Goal: Download file/media

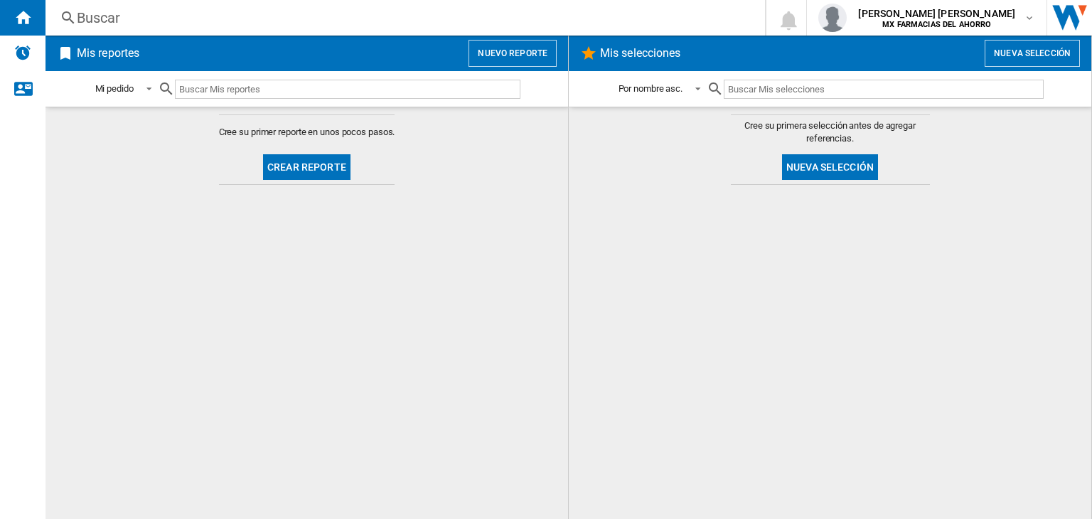
click at [1040, 55] on button "Nueva selección" at bounding box center [1032, 53] width 95 height 27
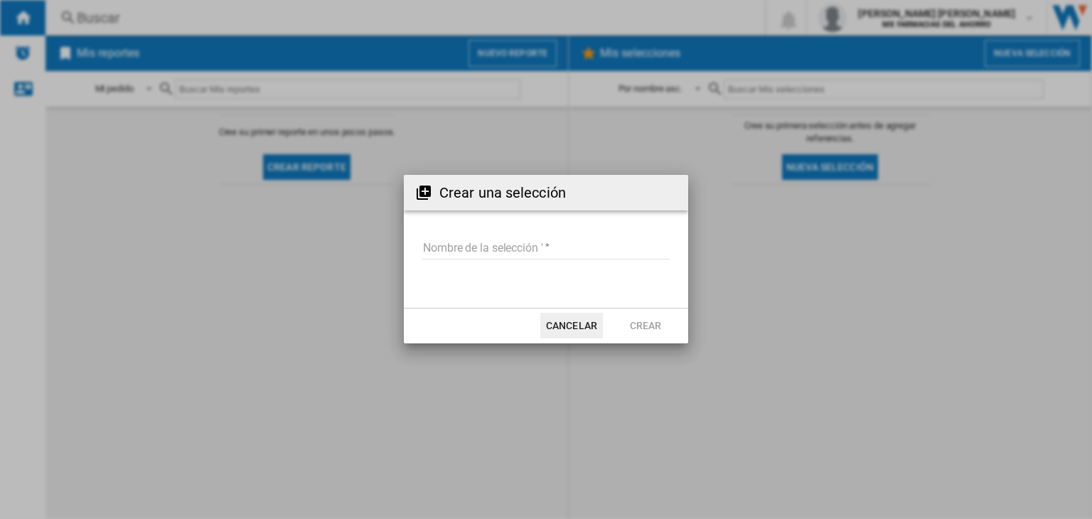
click at [486, 255] on input "Nombre de la selección '" at bounding box center [545, 248] width 247 height 21
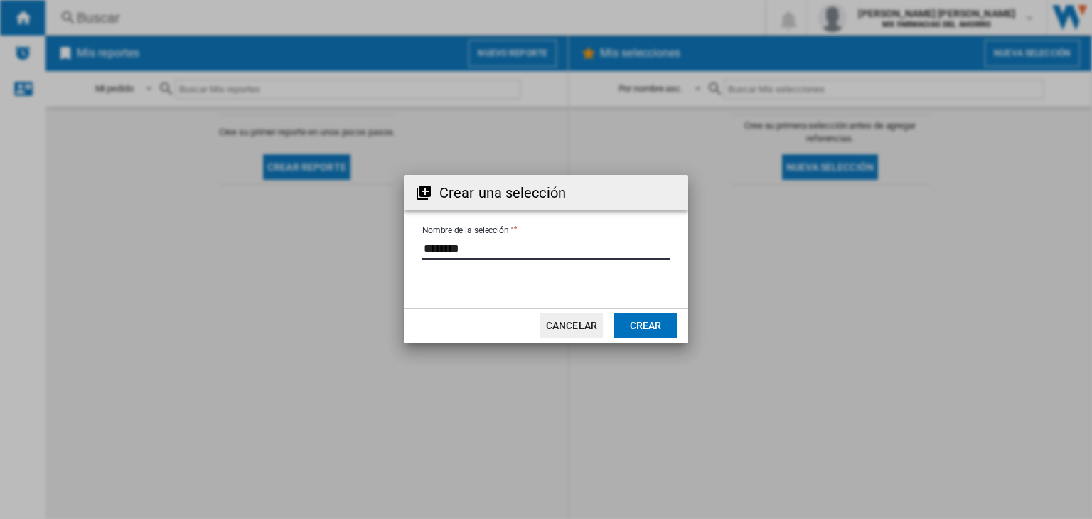
type input "********"
click at [660, 319] on button "Crear" at bounding box center [645, 326] width 63 height 26
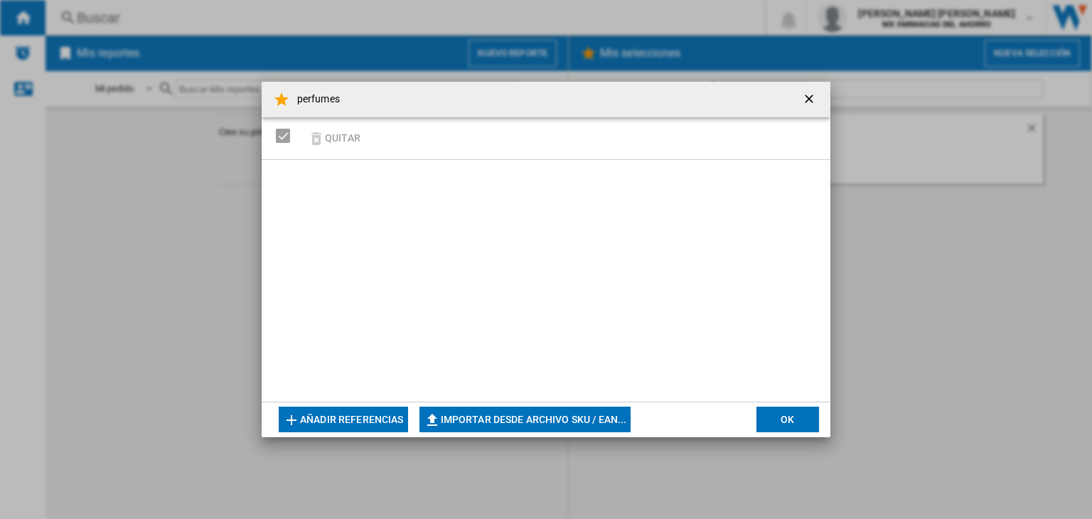
click at [375, 427] on button "Añadir referencias" at bounding box center [343, 420] width 129 height 26
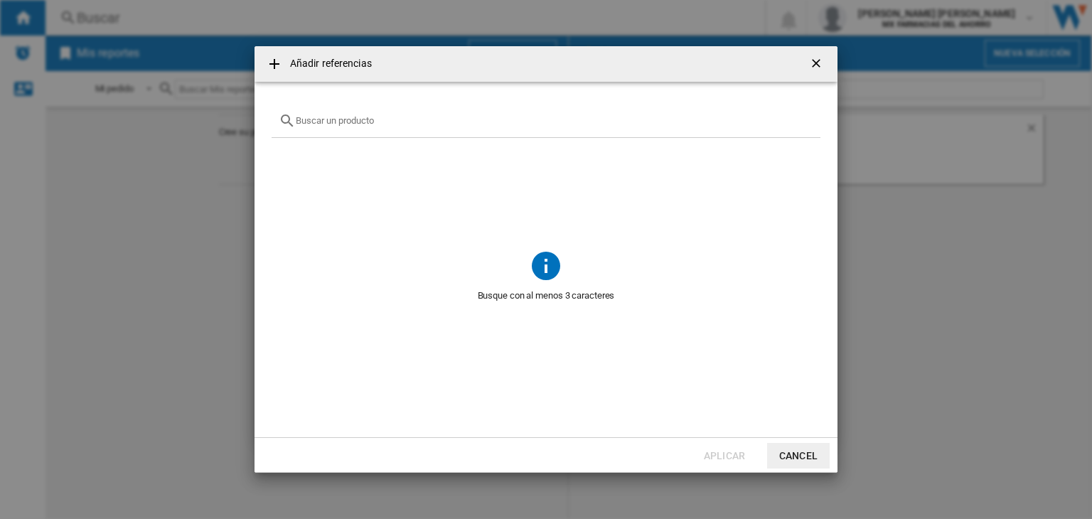
click at [370, 128] on div at bounding box center [546, 121] width 549 height 33
click at [347, 120] on input "text" at bounding box center [555, 120] width 518 height 11
paste input "3614273953672 3346470131408 3360373063680 8435415065191 8435415017206 361427392…"
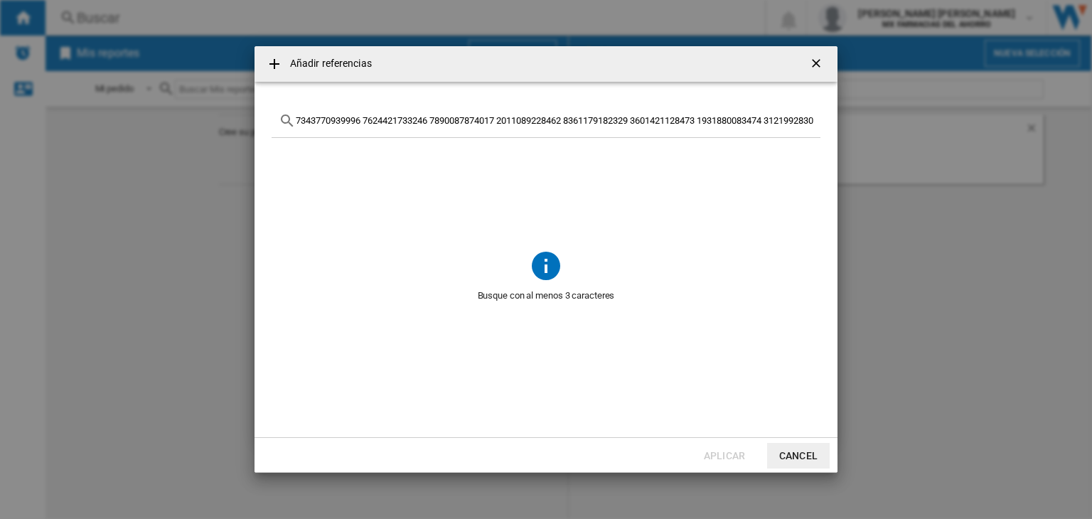
scroll to position [0, 19481]
type input "3614273953672 3346470131408 3360373063680 8435415065191 8435415017206 361427392…"
click at [808, 117] on ng-md-icon "Borrar búsqueda" at bounding box center [804, 120] width 17 height 17
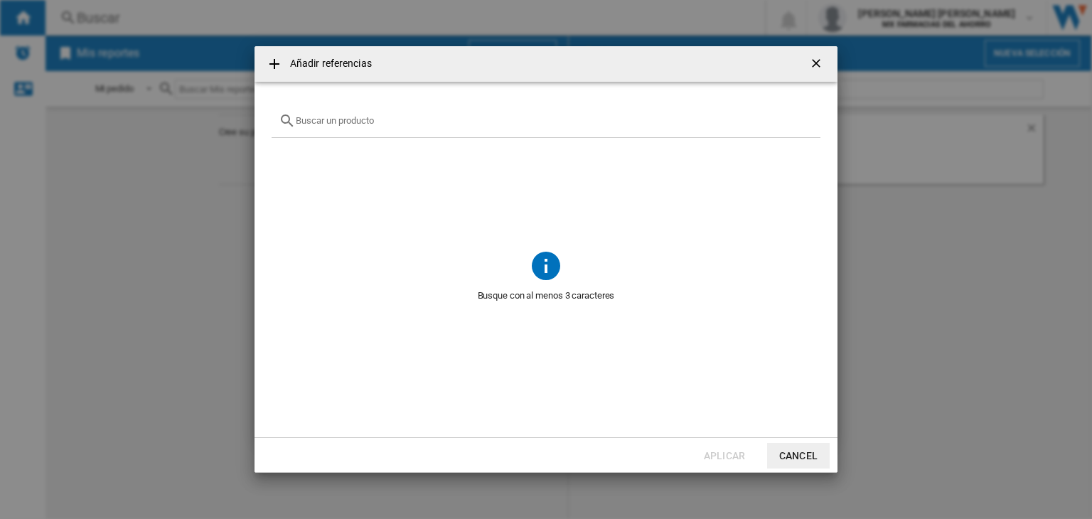
click at [429, 120] on input "text" at bounding box center [555, 120] width 518 height 11
paste input "Perfume Acqua Di Gio Profondo Parfum Eau De Parfume Hombre 200ml Perfume Guerla…"
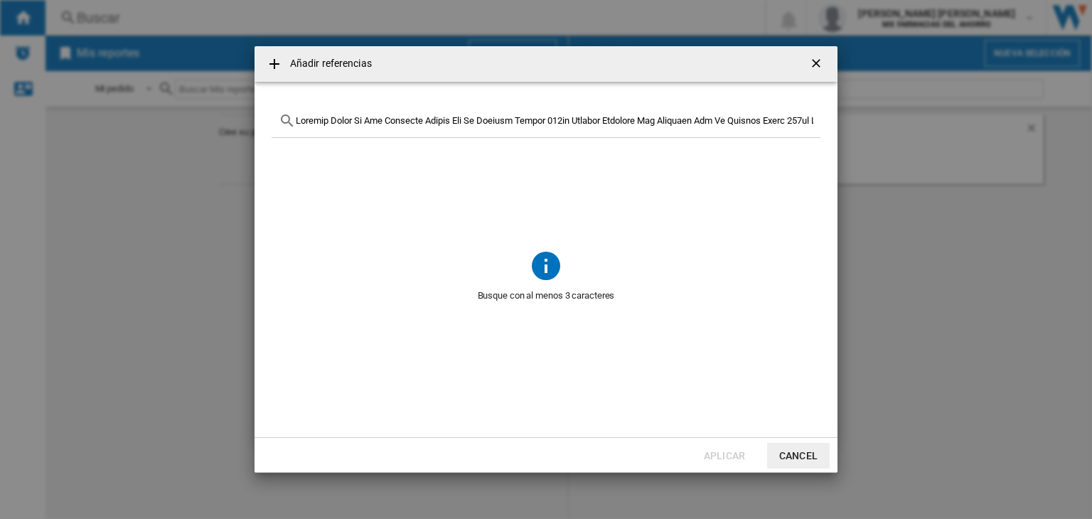
scroll to position [0, 70614]
type input "Perfume Acqua Di Gio Profondo Parfum Eau De Parfume Hombre 200ml Perfume Guerla…"
click at [806, 119] on ng-md-icon "Borrar búsqueda" at bounding box center [804, 120] width 17 height 17
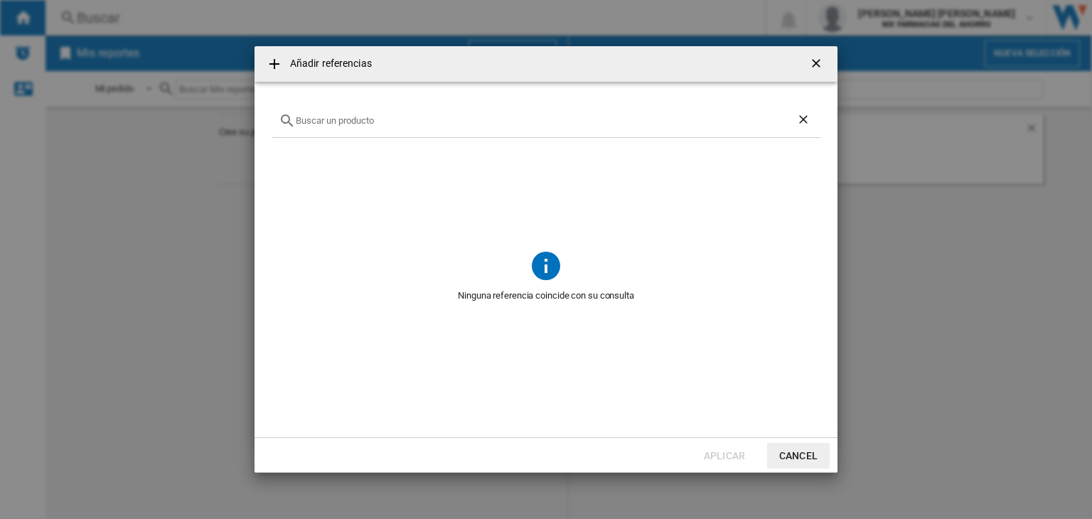
scroll to position [0, 0]
click at [358, 114] on div at bounding box center [546, 121] width 549 height 33
click at [353, 131] on div at bounding box center [546, 121] width 549 height 33
click at [360, 122] on input "text" at bounding box center [555, 120] width 518 height 11
paste input "Perfume Acqua Di Gio Profondo Parfum Eau De Parfume Hombre 200ml"
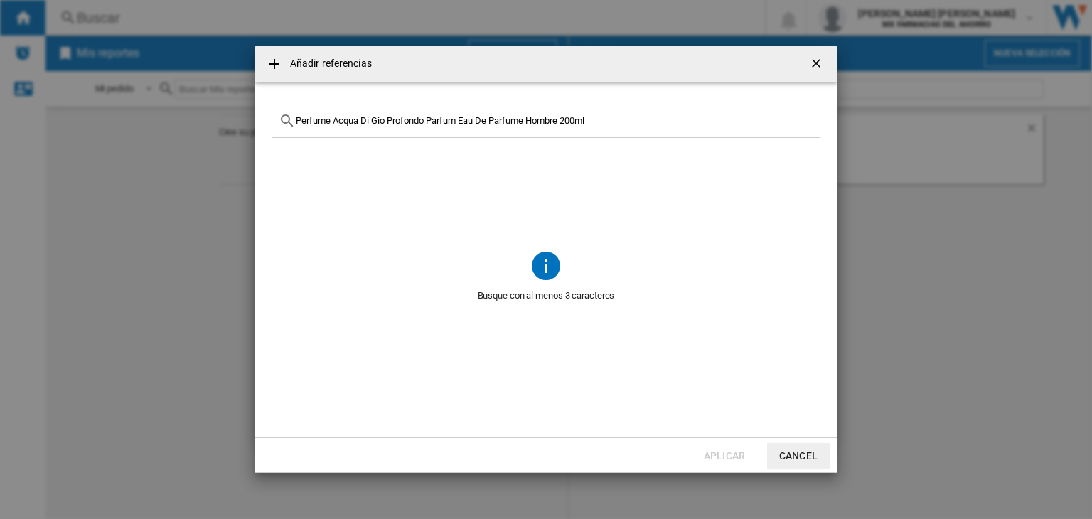
type input "Perfume Acqua Di Gio Profondo Parfum Eau De Parfume Hombre 200ml"
click at [807, 120] on ng-md-icon "Borrar búsqueda" at bounding box center [804, 120] width 17 height 17
click at [449, 124] on input "text" at bounding box center [555, 120] width 518 height 11
paste input "3614273953672"
type input "3614273953672"
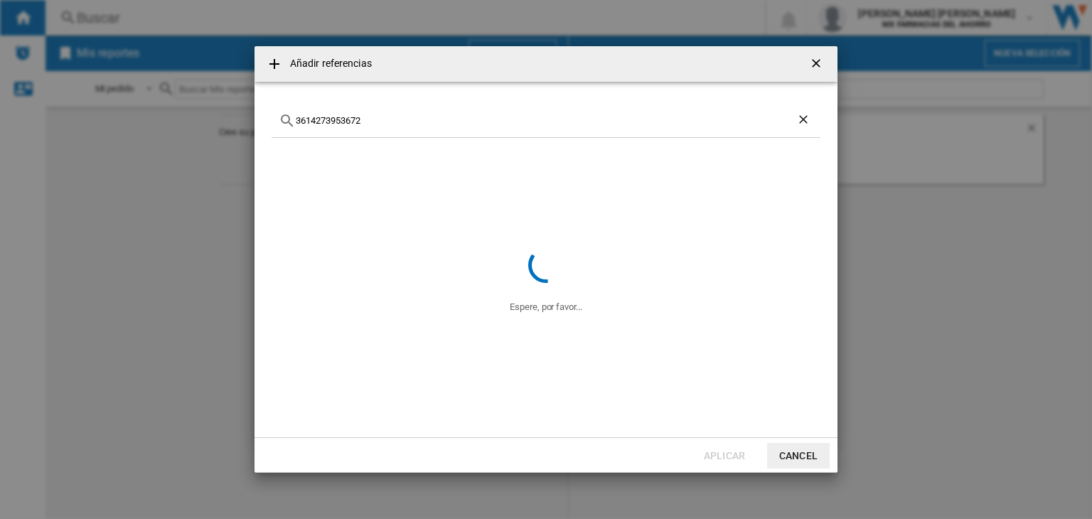
click at [820, 65] on ng-md-icon "getI18NText('BUTTONS.CLOSE_DIALOG')" at bounding box center [817, 64] width 17 height 17
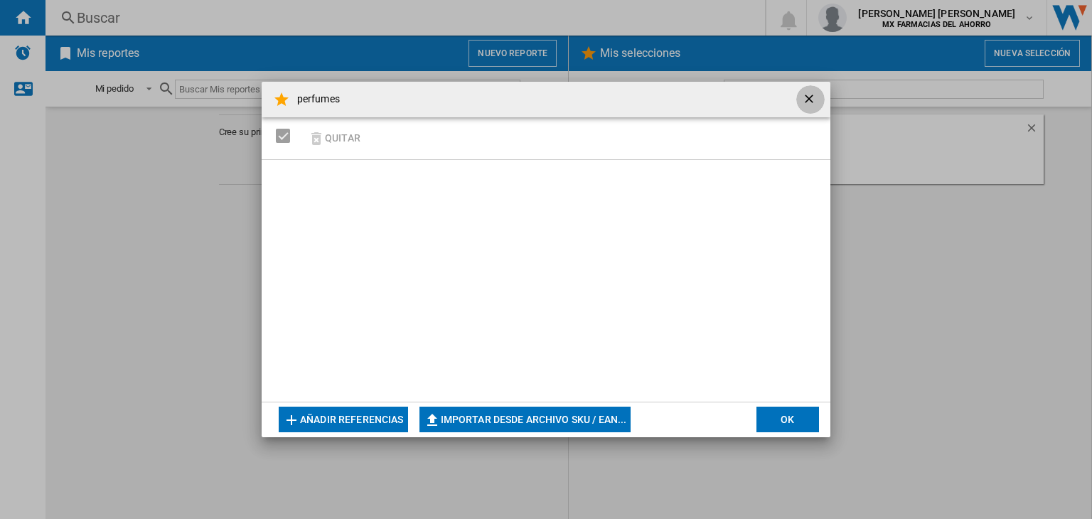
click at [798, 96] on button "button" at bounding box center [810, 99] width 28 height 28
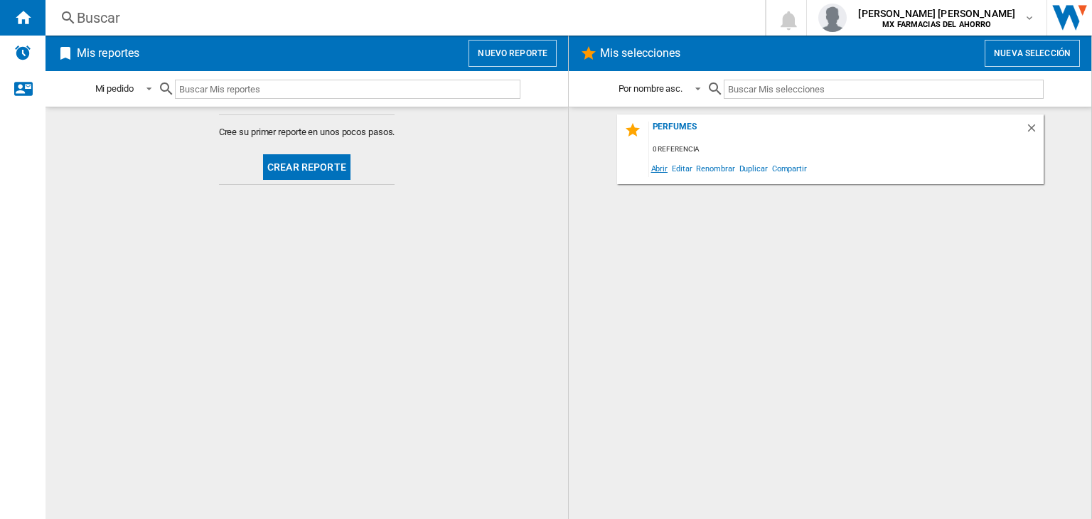
click at [662, 169] on span "Abrir" at bounding box center [659, 168] width 21 height 19
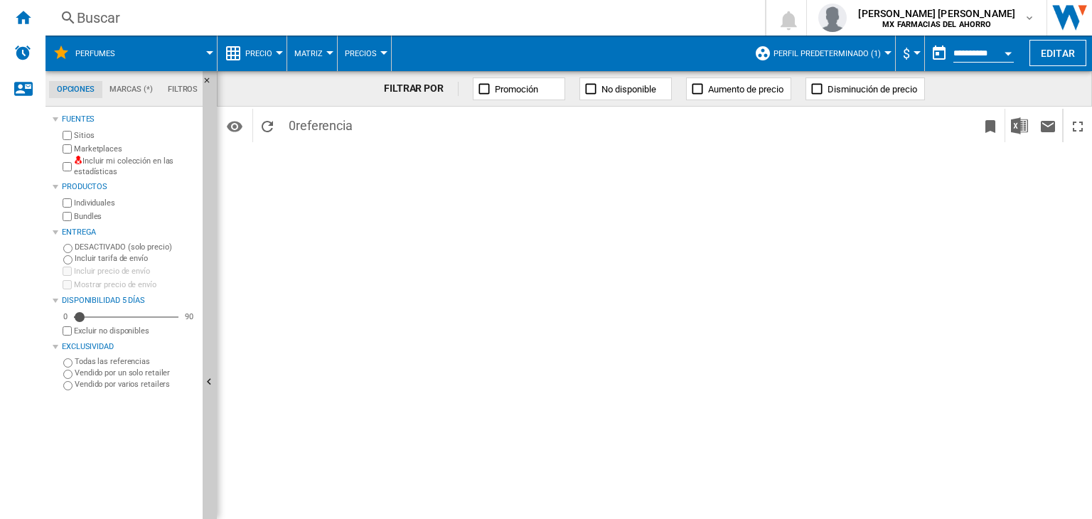
click at [355, 214] on div "FILTRAR POR Promoción No disponible Aumento de precio Disminución de precio Ide…" at bounding box center [654, 295] width 875 height 448
click at [314, 123] on span "referencia" at bounding box center [324, 125] width 57 height 15
click at [264, 128] on ng-md-icon "Recargar" at bounding box center [267, 126] width 17 height 17
click at [319, 325] on div "FILTRAR POR Promoción No disponible Aumento de precio Disminución de precio Ide…" at bounding box center [654, 295] width 875 height 448
click at [205, 382] on ng-md-icon "Ocultar" at bounding box center [211, 383] width 17 height 17
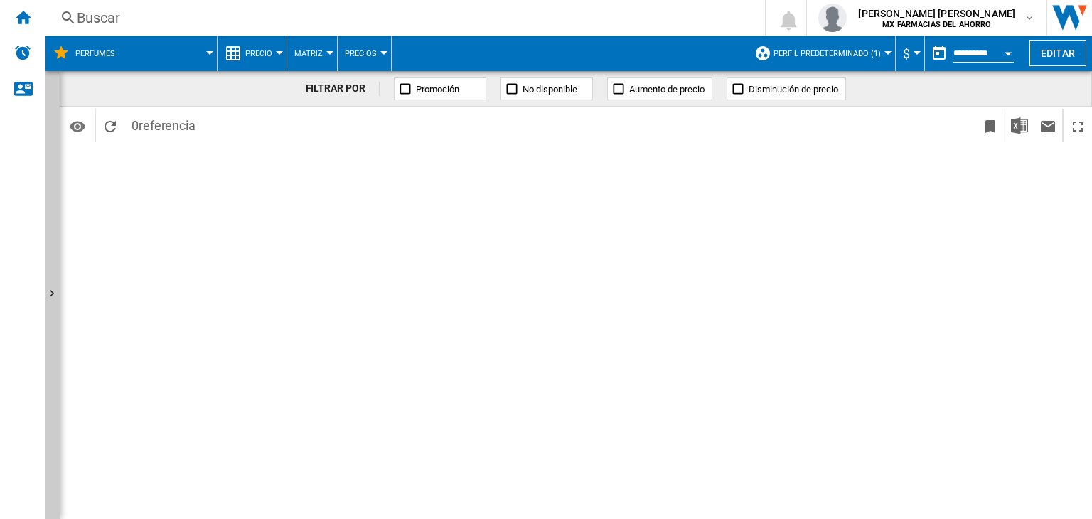
click at [940, 139] on span at bounding box center [782, 125] width 387 height 33
click at [1049, 54] on button "Editar" at bounding box center [1057, 53] width 57 height 26
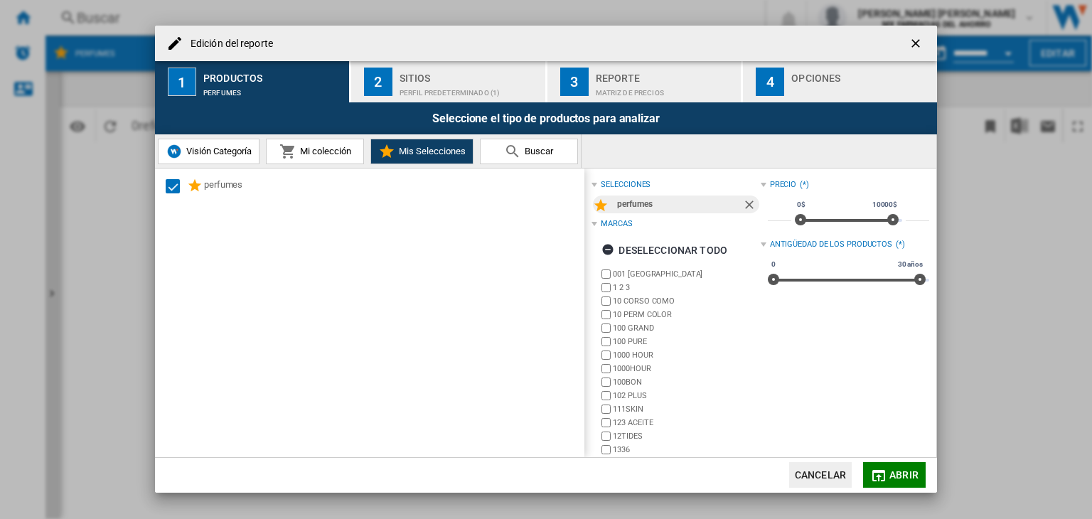
click at [207, 151] on span "Visión Categoría" at bounding box center [217, 151] width 69 height 11
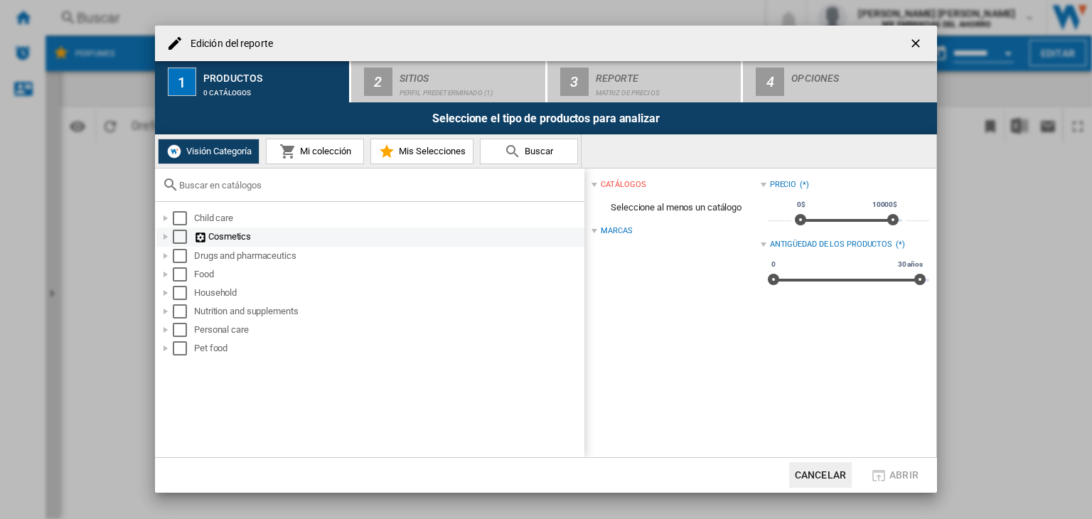
click at [165, 239] on div at bounding box center [166, 237] width 14 height 14
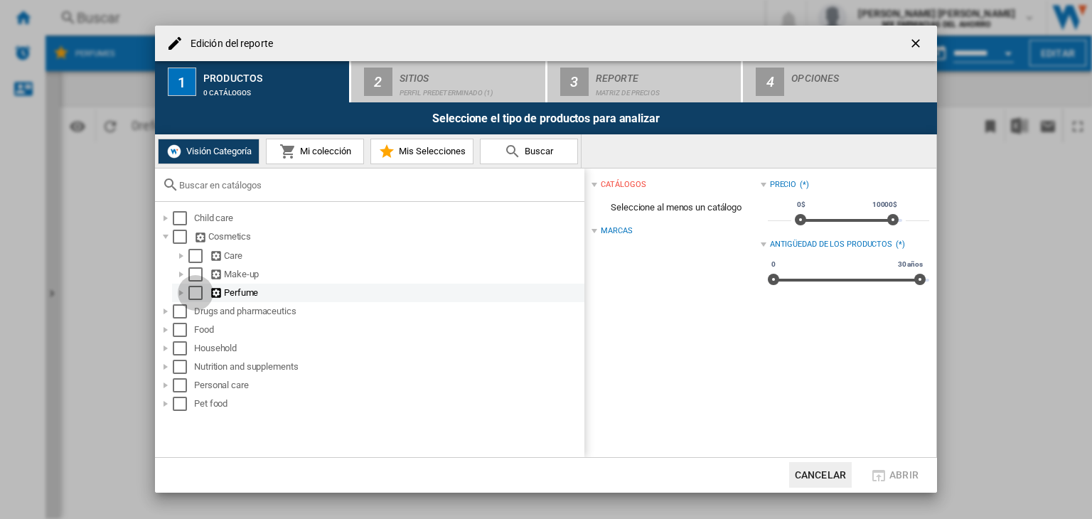
click at [197, 291] on div "Select" at bounding box center [195, 293] width 14 height 14
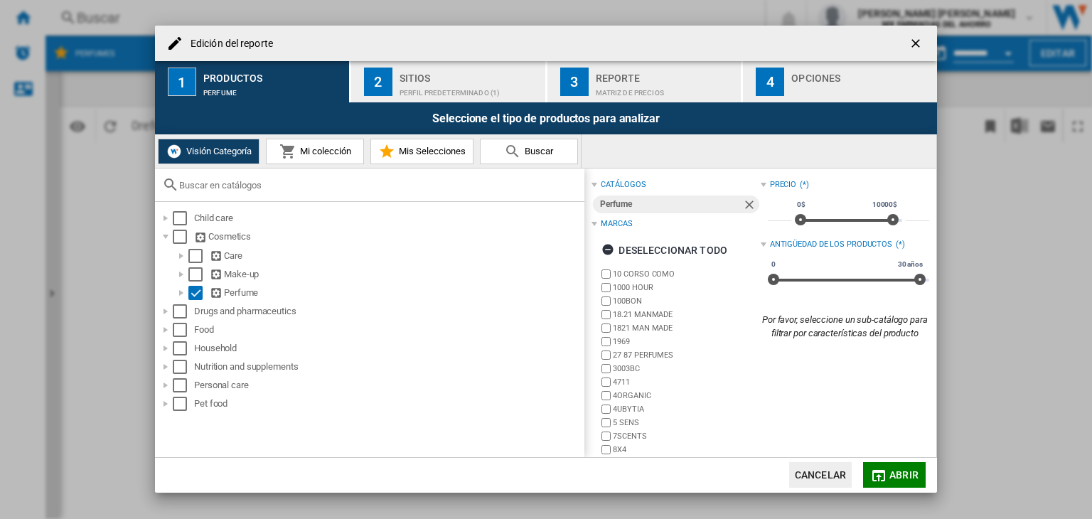
click at [336, 155] on span "Mi colección" at bounding box center [323, 151] width 55 height 11
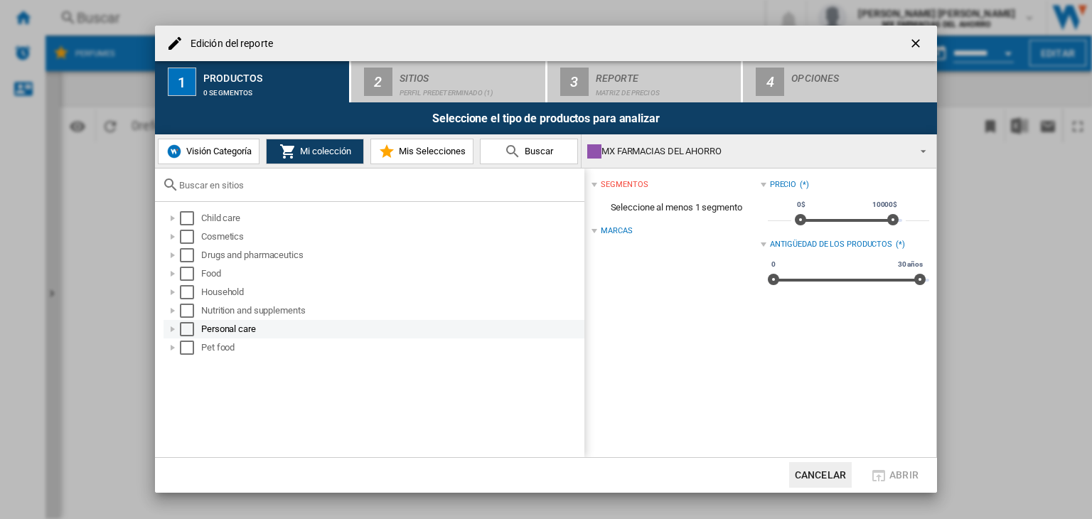
click at [170, 326] on div at bounding box center [173, 329] width 14 height 14
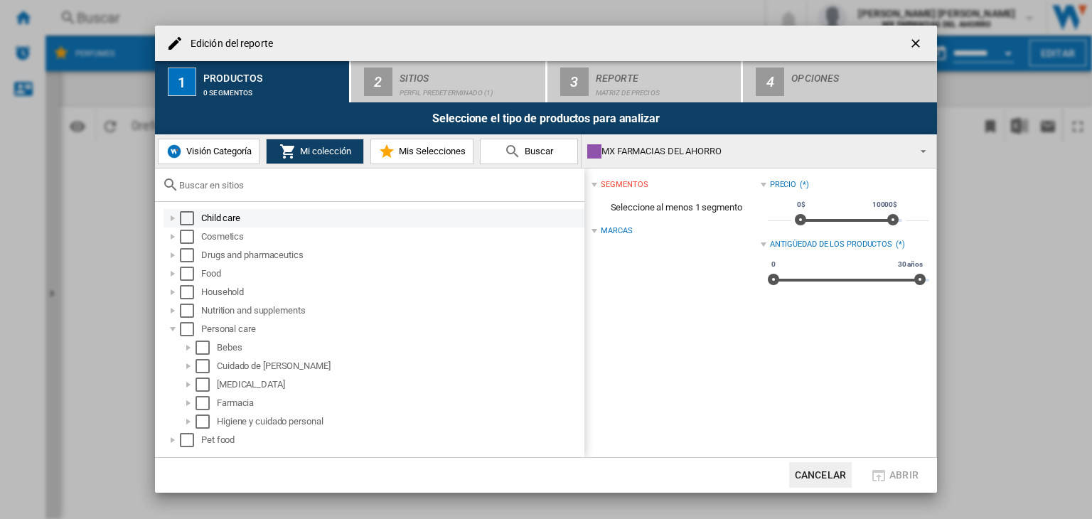
click at [171, 218] on div at bounding box center [173, 218] width 14 height 14
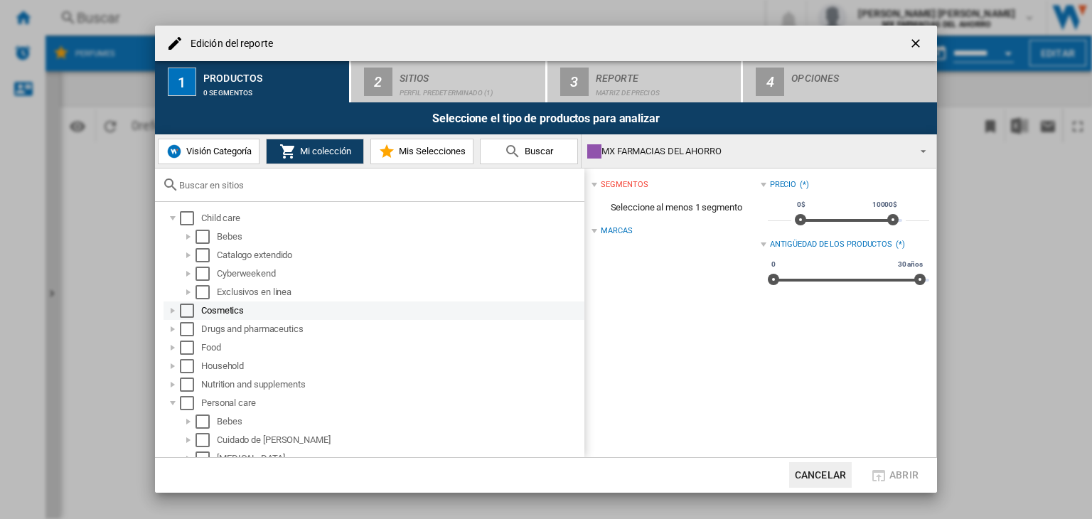
click at [168, 312] on div at bounding box center [173, 311] width 14 height 14
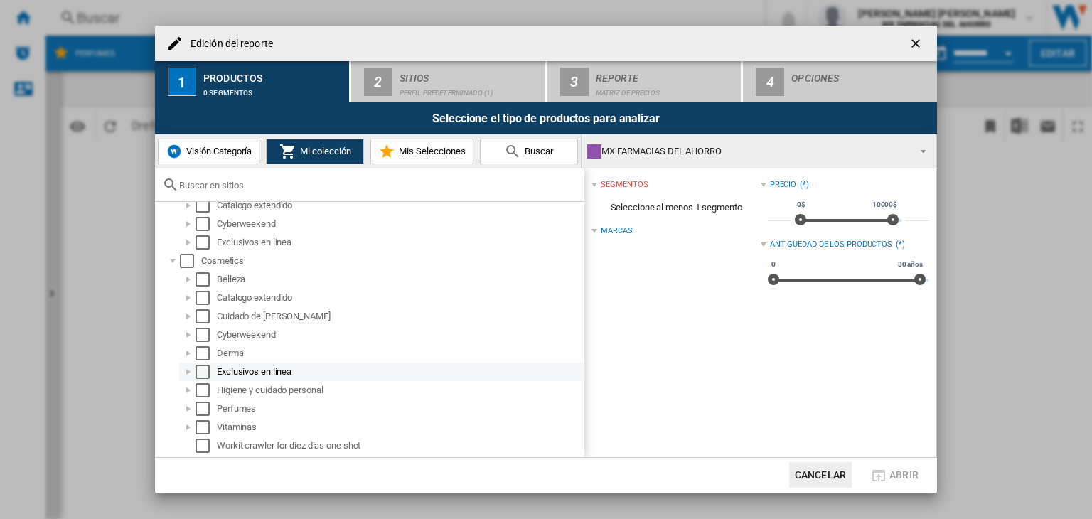
scroll to position [142, 0]
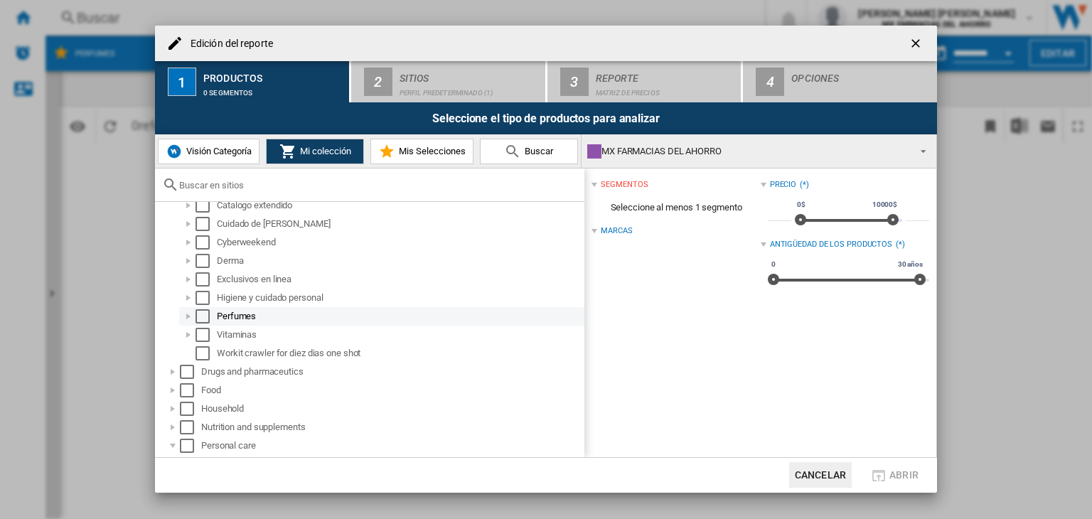
click at [204, 316] on div "Select" at bounding box center [203, 316] width 14 height 14
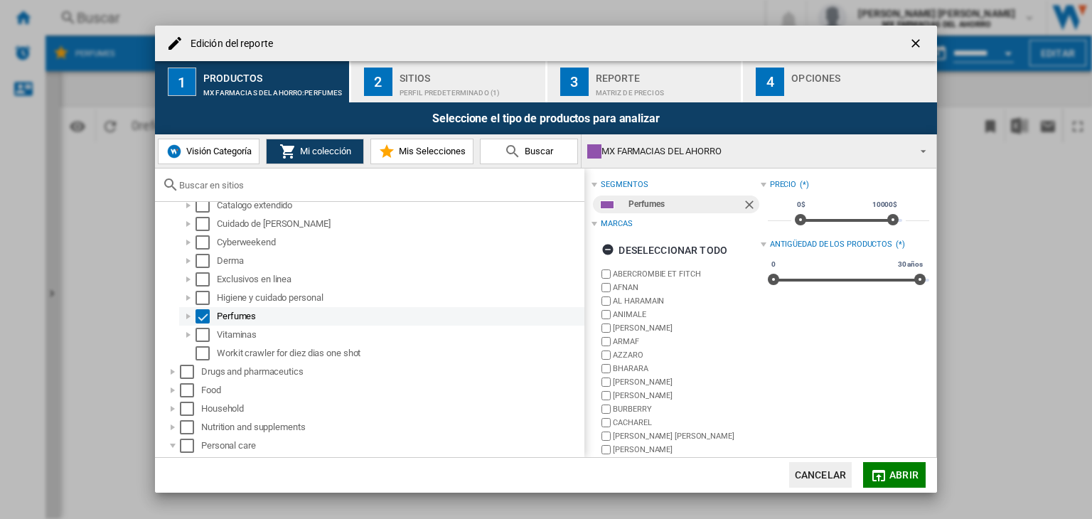
click at [190, 318] on div at bounding box center [188, 316] width 14 height 14
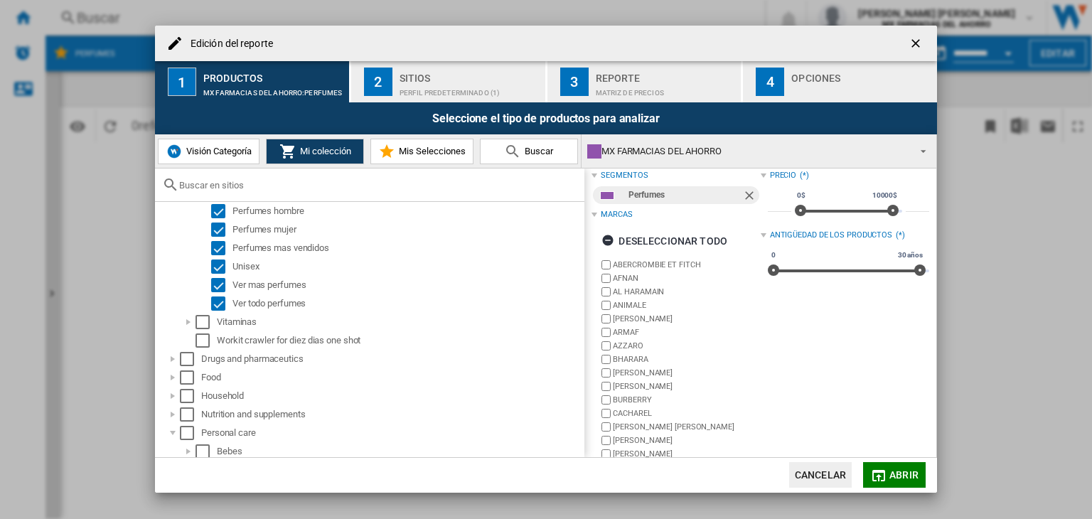
scroll to position [0, 0]
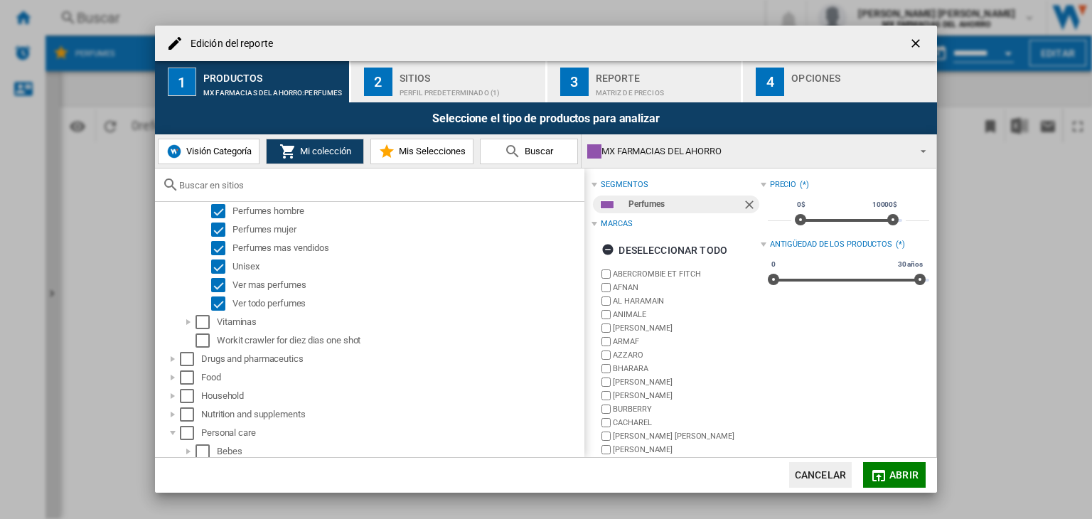
click at [412, 154] on span "Mis Selecciones" at bounding box center [430, 151] width 70 height 11
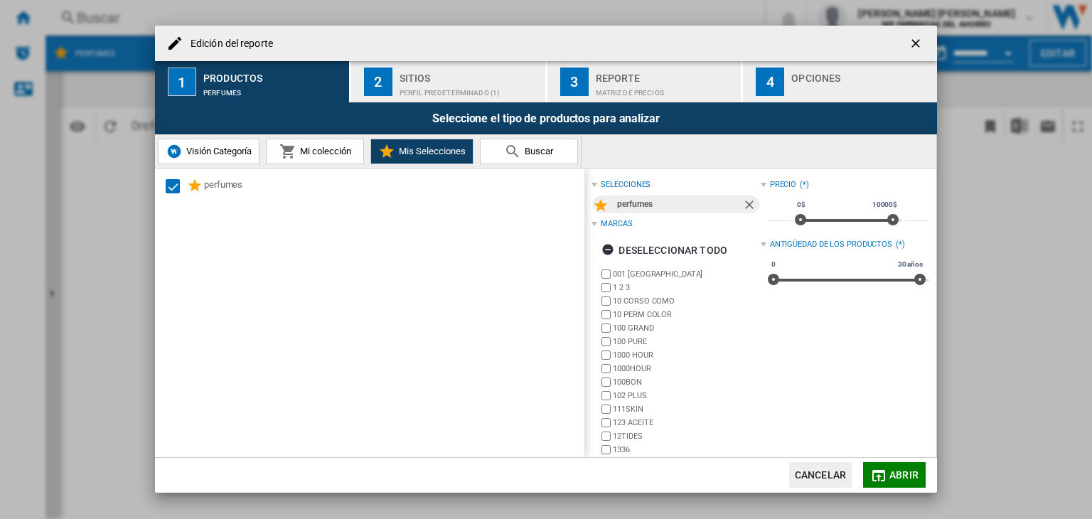
click at [550, 151] on span "Buscar" at bounding box center [537, 151] width 32 height 11
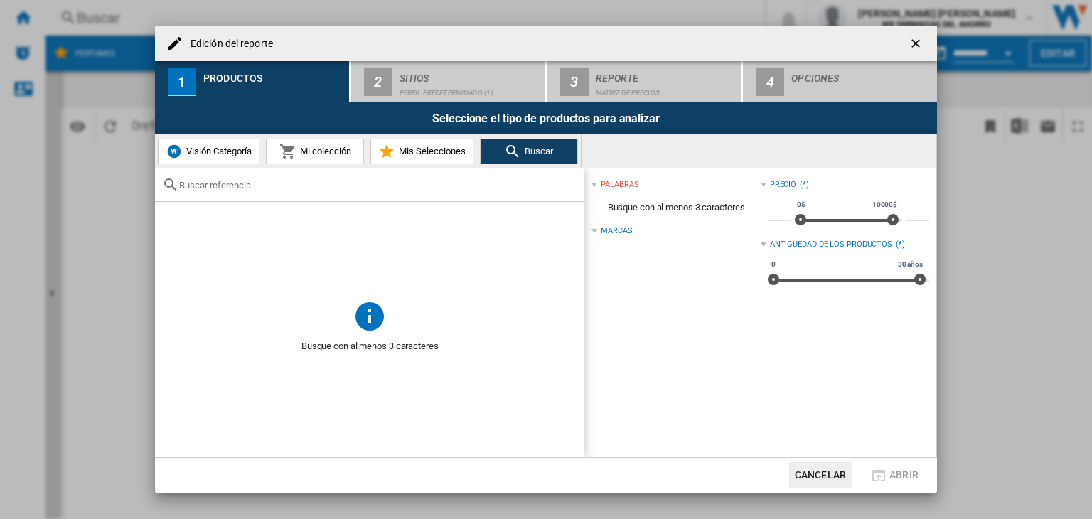
click at [415, 154] on span "Mis Selecciones" at bounding box center [430, 151] width 70 height 11
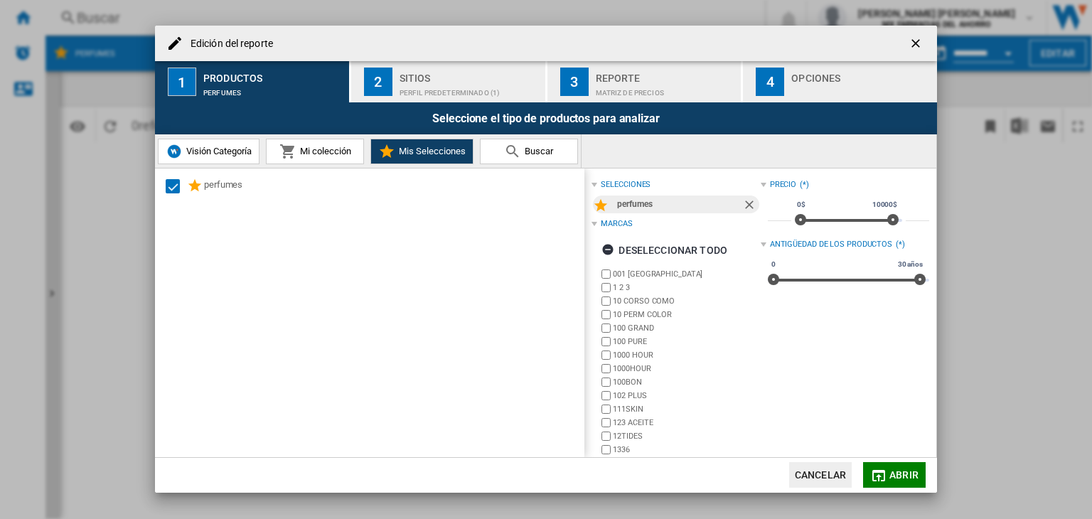
click at [899, 473] on span "Abrir" at bounding box center [903, 474] width 29 height 11
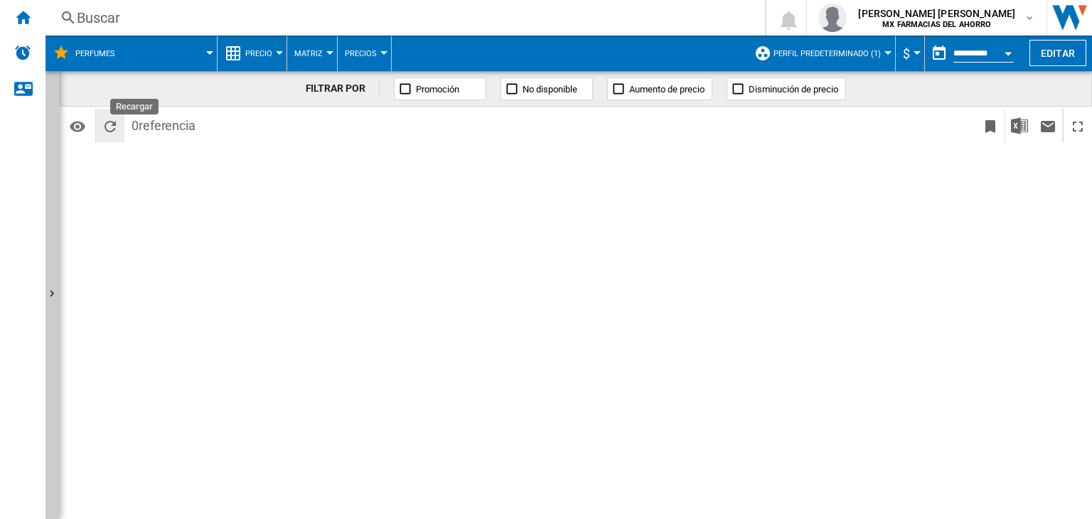
click at [121, 125] on button "Recargar" at bounding box center [110, 125] width 28 height 33
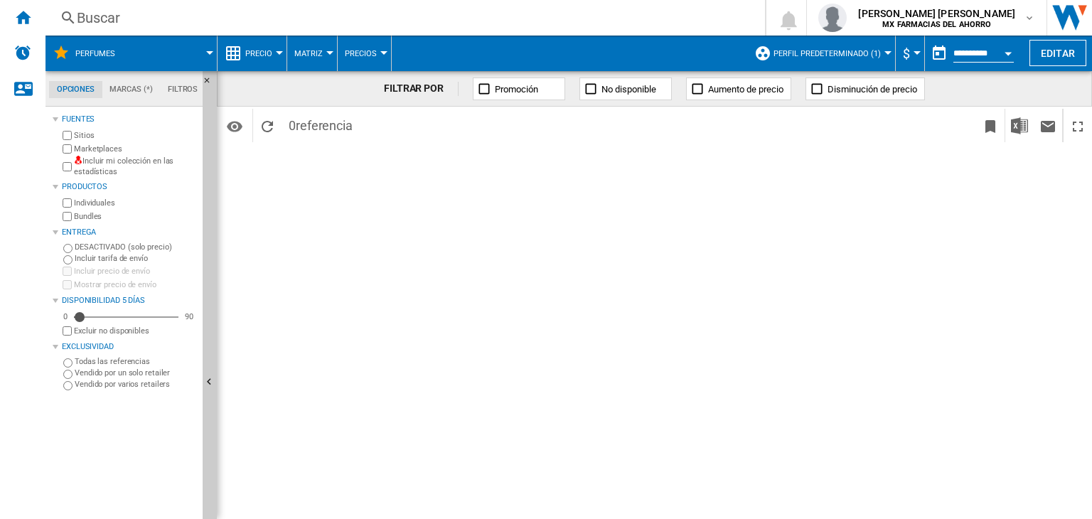
click at [137, 90] on md-tab-item "Marcas (*)" at bounding box center [131, 89] width 58 height 17
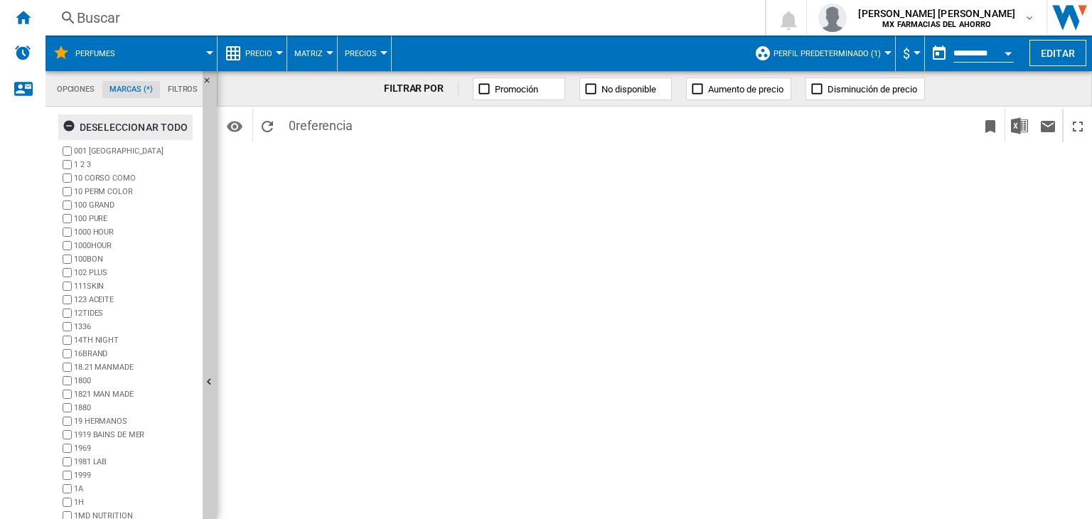
click at [75, 123] on ng-md-icon "button" at bounding box center [71, 127] width 17 height 17
click at [178, 98] on md-tabs-canvas "Opciones Marcas (*) Filtros Opciones Marcas (*) Filtros" at bounding box center [130, 89] width 171 height 36
click at [179, 89] on md-tab-item "Filtros" at bounding box center [182, 89] width 45 height 17
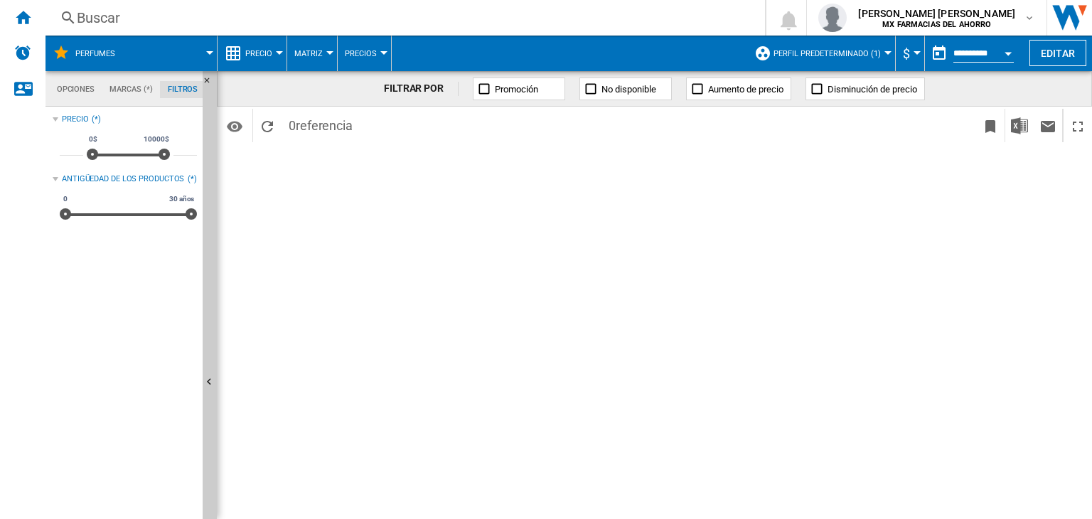
click at [85, 90] on md-tab-item "Opciones" at bounding box center [75, 89] width 53 height 17
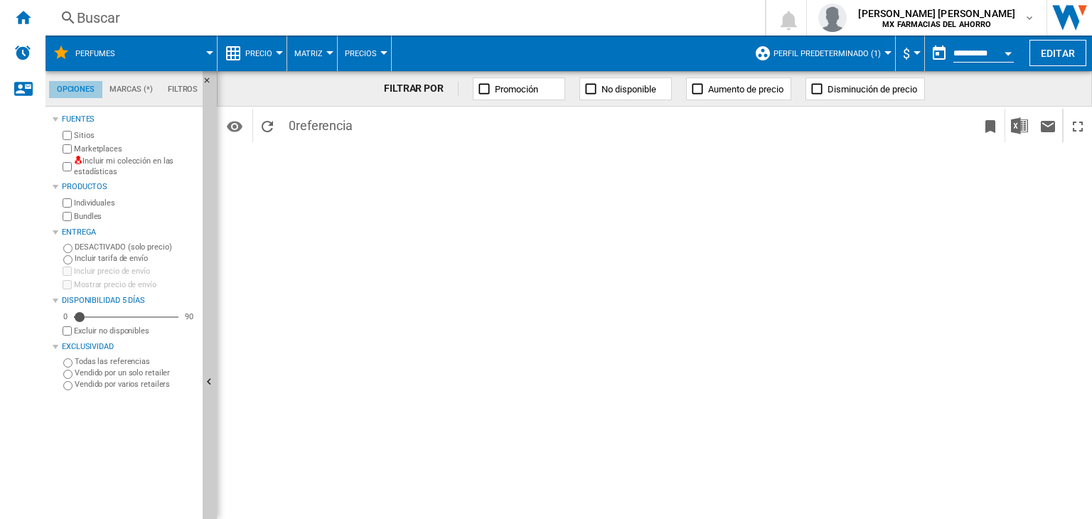
scroll to position [16, 0]
click at [76, 87] on md-tab-item "Opciones" at bounding box center [75, 89] width 53 height 17
click at [262, 174] on div "FILTRAR POR Promoción No disponible Aumento de precio Disminución de precio Ide…" at bounding box center [654, 295] width 875 height 448
click at [204, 82] on ng-md-icon "Ocultar" at bounding box center [211, 84] width 17 height 17
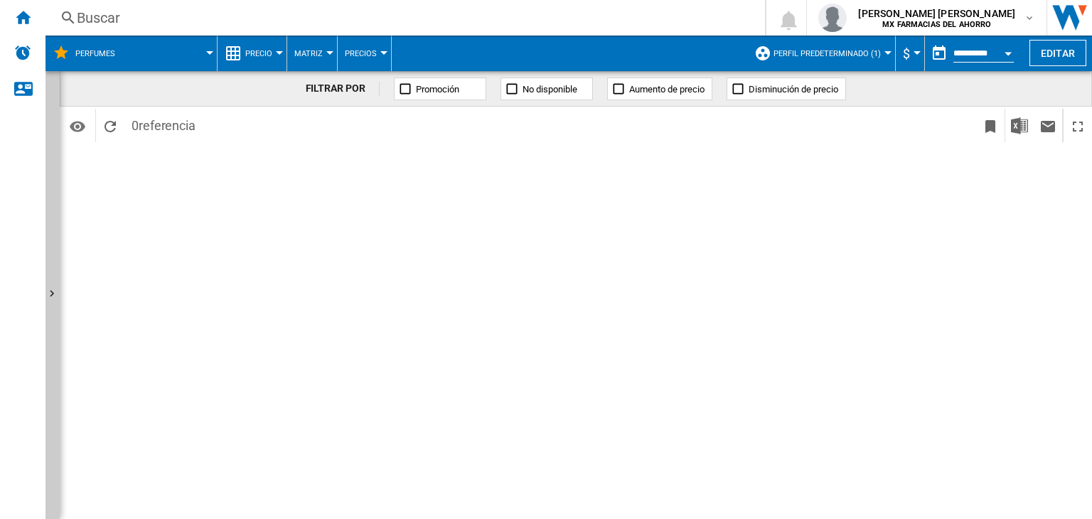
click at [325, 49] on button "Matriz" at bounding box center [312, 54] width 36 height 36
click at [325, 49] on md-backdrop at bounding box center [546, 259] width 1092 height 519
click at [375, 58] on button "Precios" at bounding box center [364, 54] width 39 height 36
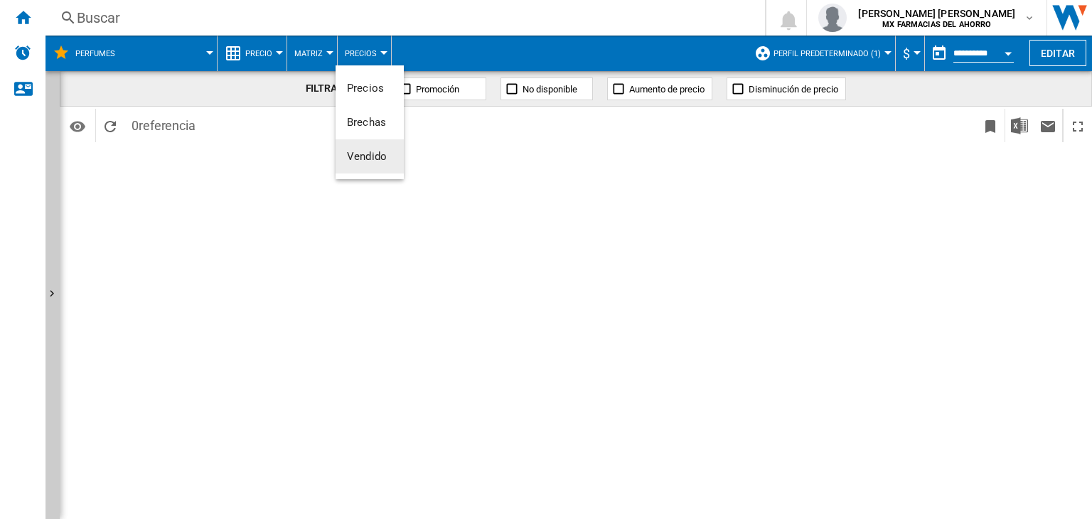
click at [872, 53] on md-backdrop at bounding box center [546, 259] width 1092 height 519
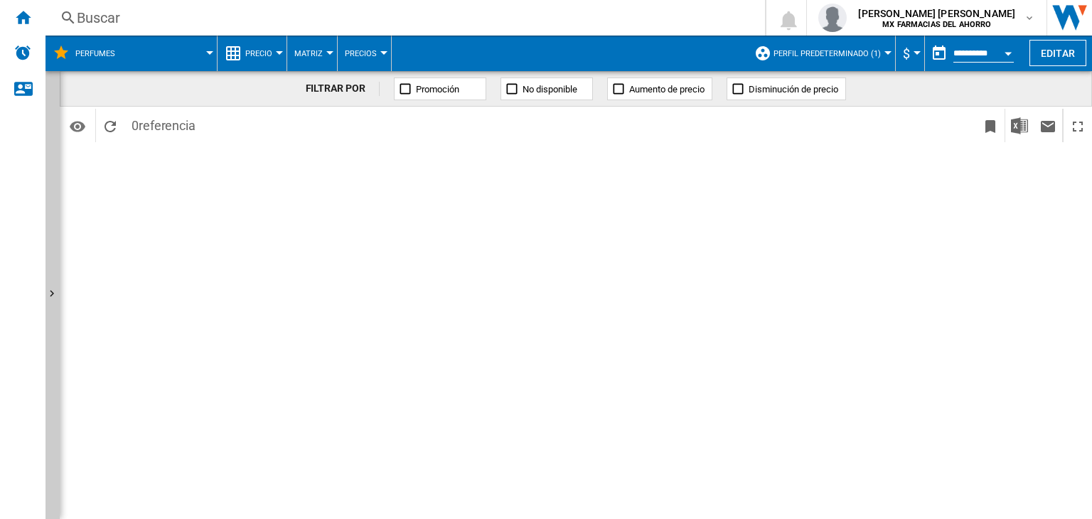
click at [878, 55] on button "Perfil predeterminado (1)" at bounding box center [830, 54] width 114 height 36
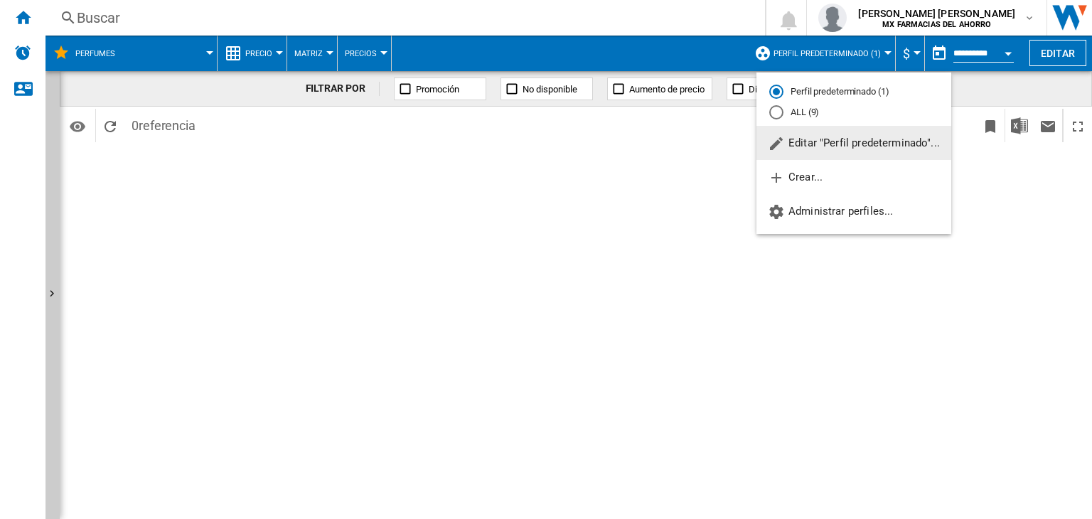
click at [883, 57] on md-backdrop at bounding box center [546, 259] width 1092 height 519
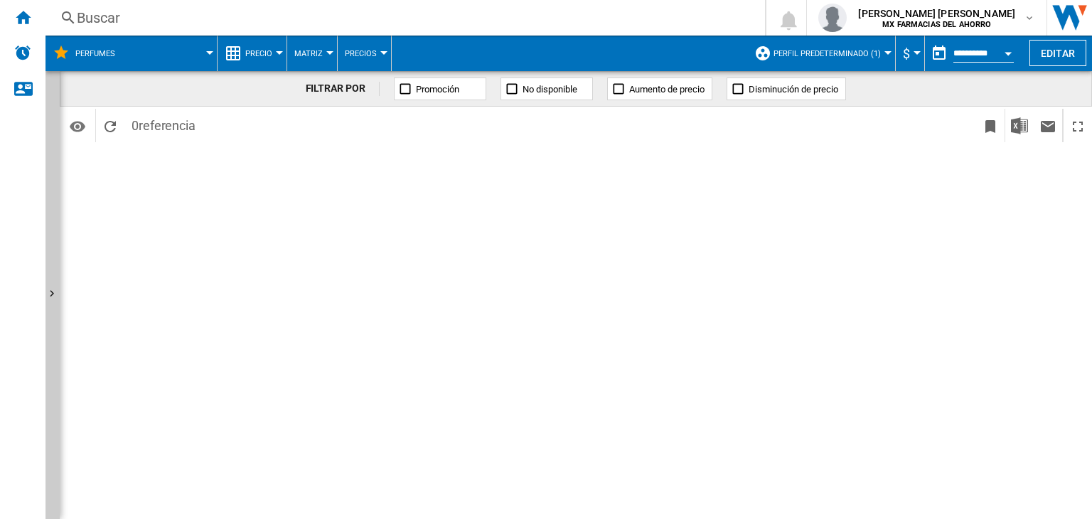
click at [883, 57] on button "Perfil predeterminado (1)" at bounding box center [830, 54] width 114 height 36
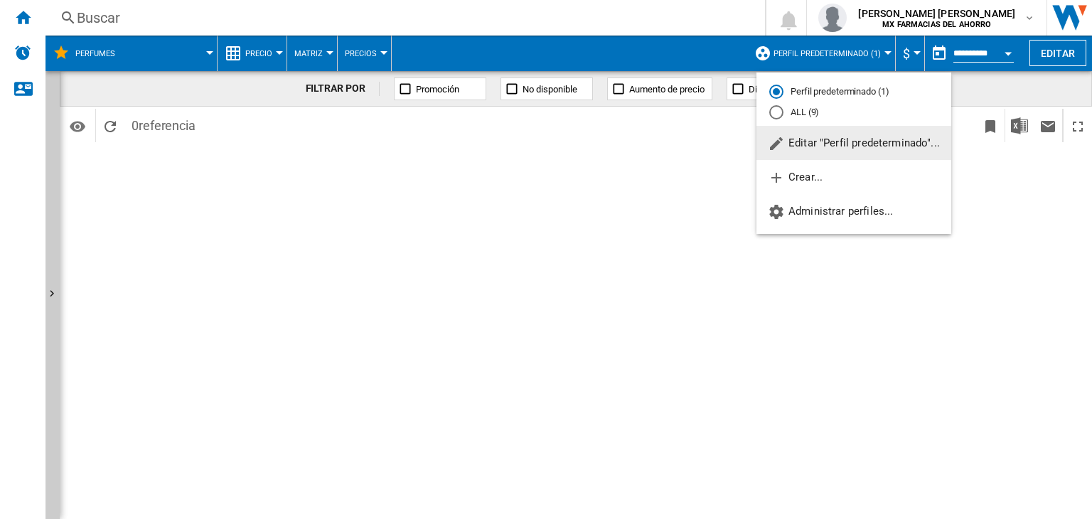
click at [1019, 84] on md-backdrop at bounding box center [546, 259] width 1092 height 519
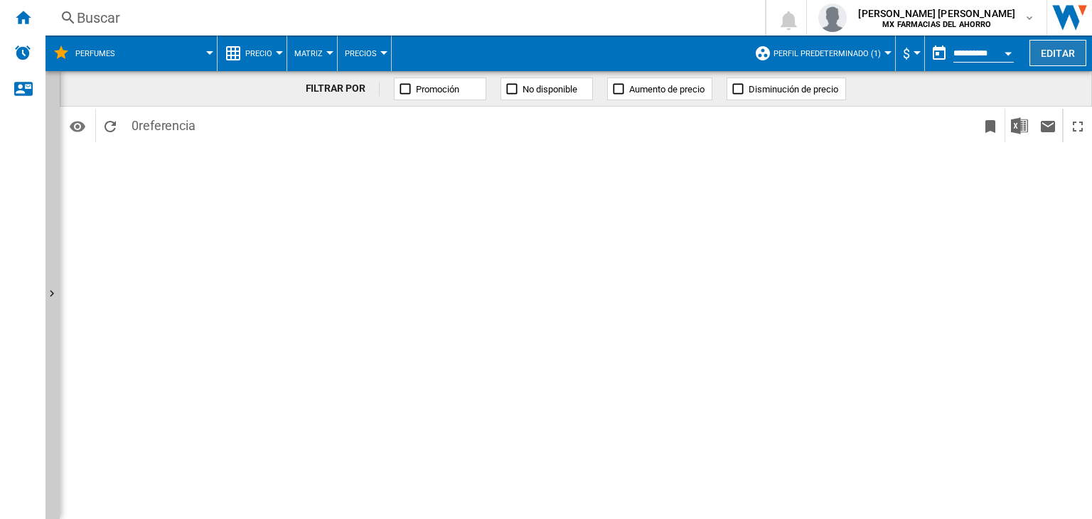
click at [1058, 46] on button "Editar" at bounding box center [1057, 53] width 57 height 26
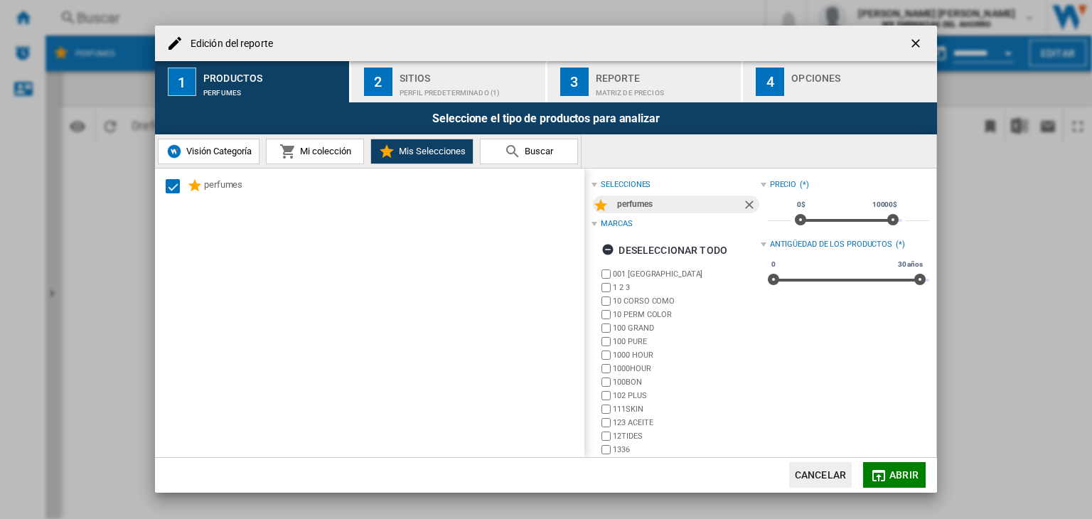
click at [226, 155] on span "Visión Categoría" at bounding box center [217, 151] width 69 height 11
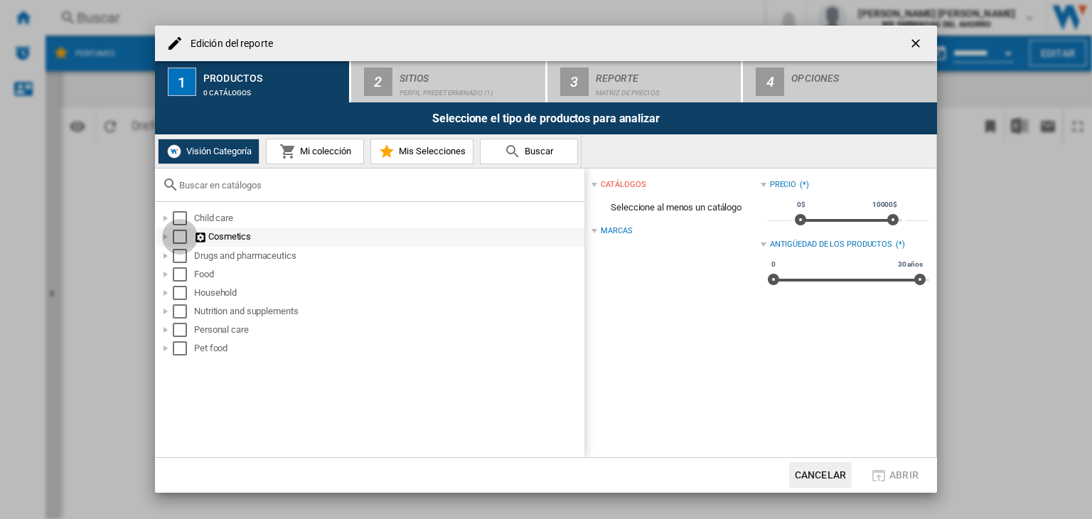
click at [180, 238] on div "Select" at bounding box center [180, 237] width 14 height 14
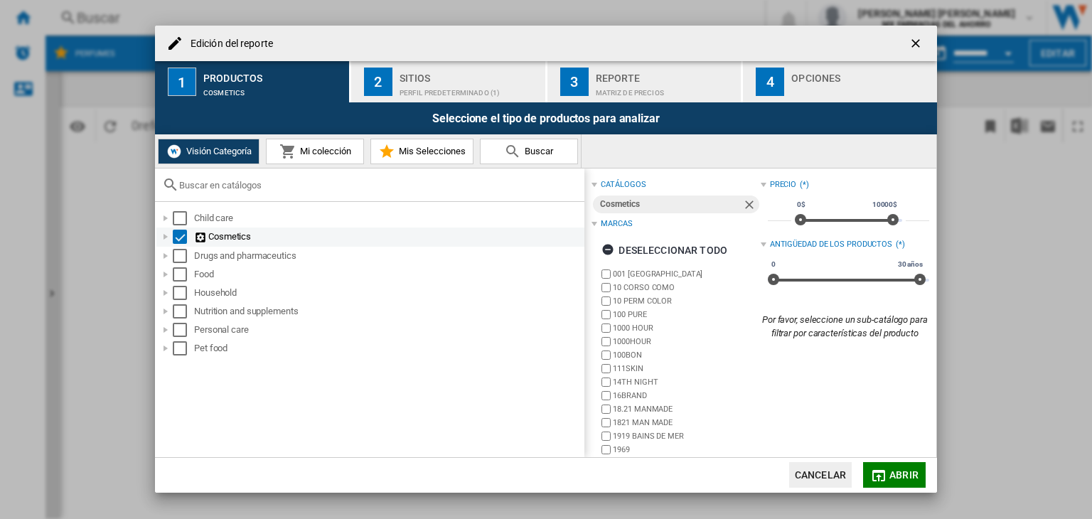
click at [178, 236] on div "Select" at bounding box center [180, 237] width 14 height 14
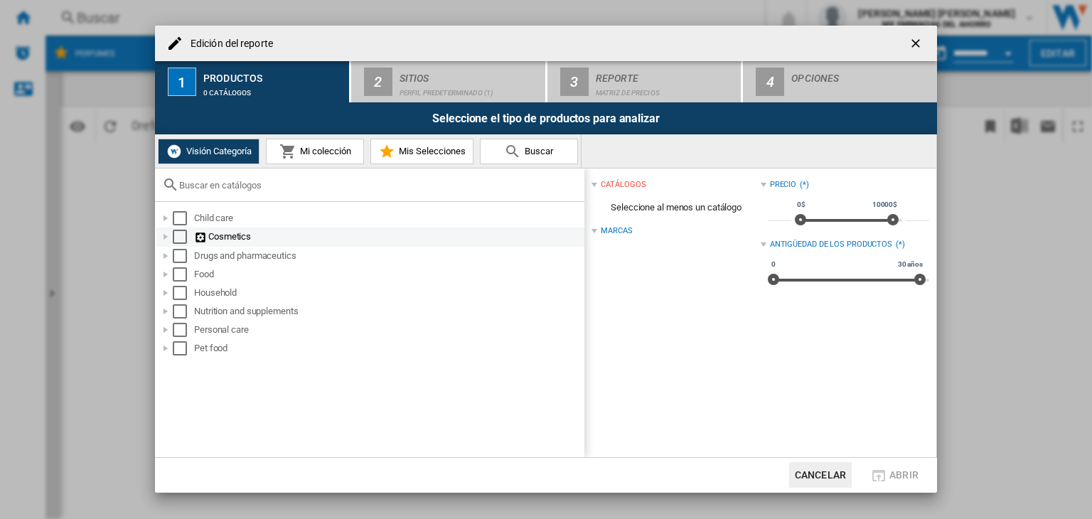
click at [171, 237] on div at bounding box center [166, 237] width 14 height 14
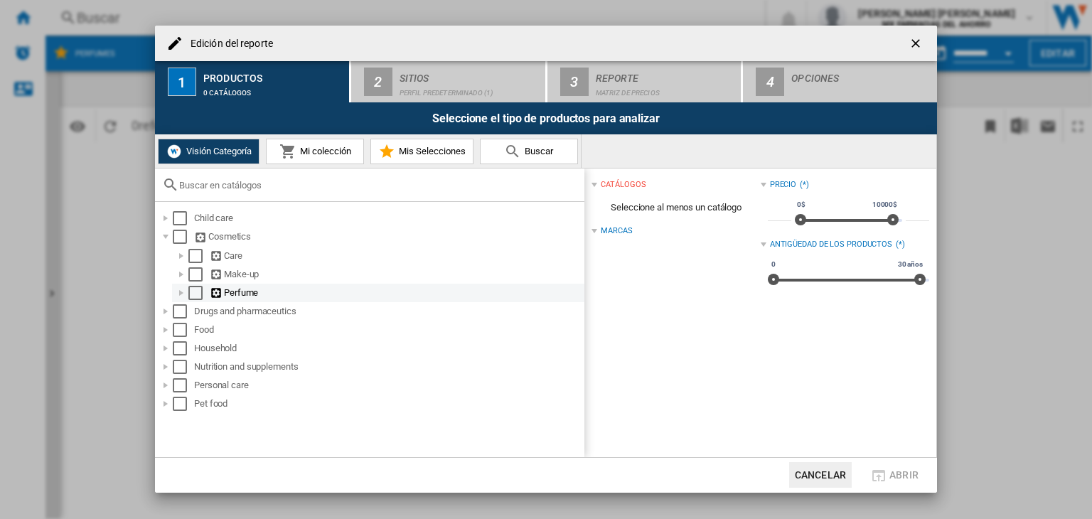
click at [193, 294] on div "Select" at bounding box center [195, 293] width 14 height 14
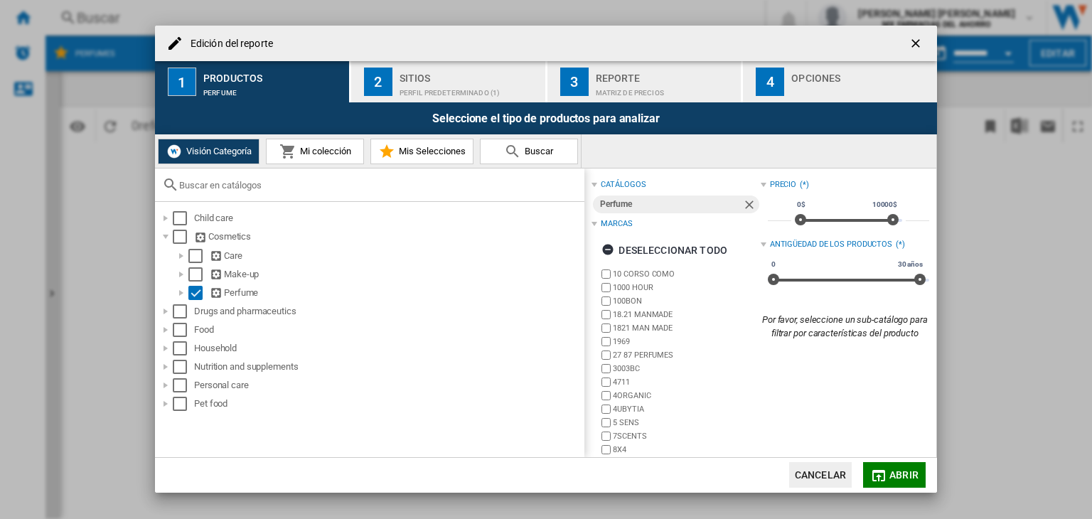
click at [300, 151] on span "Mi colección" at bounding box center [323, 151] width 55 height 11
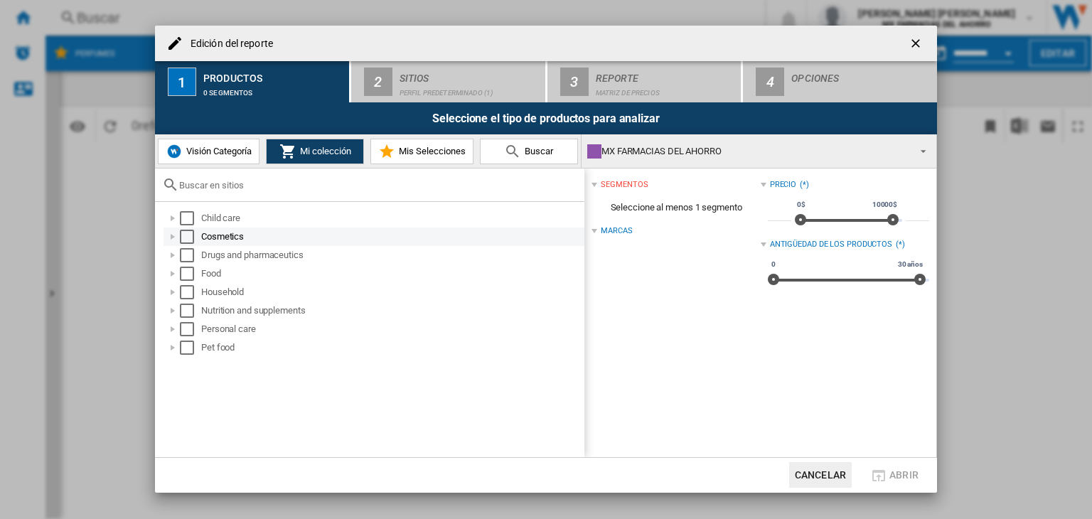
click at [168, 237] on div at bounding box center [173, 237] width 14 height 14
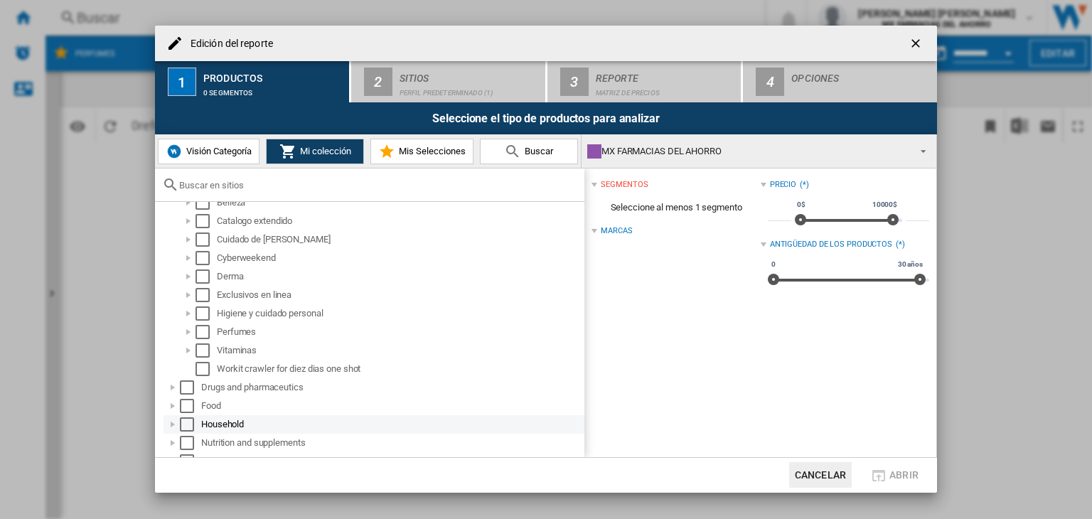
scroll to position [71, 0]
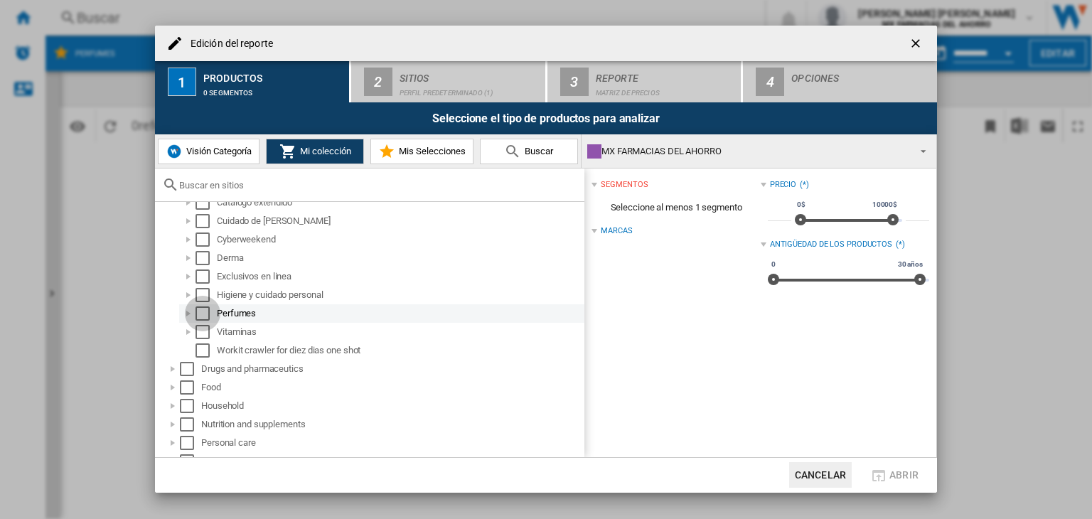
click at [202, 314] on div "Select" at bounding box center [203, 313] width 14 height 14
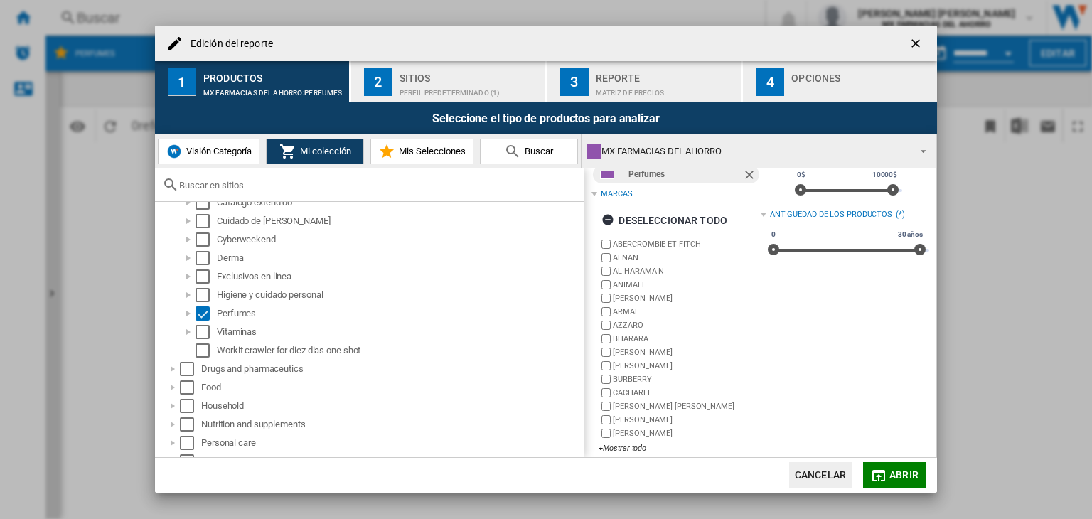
scroll to position [43, 0]
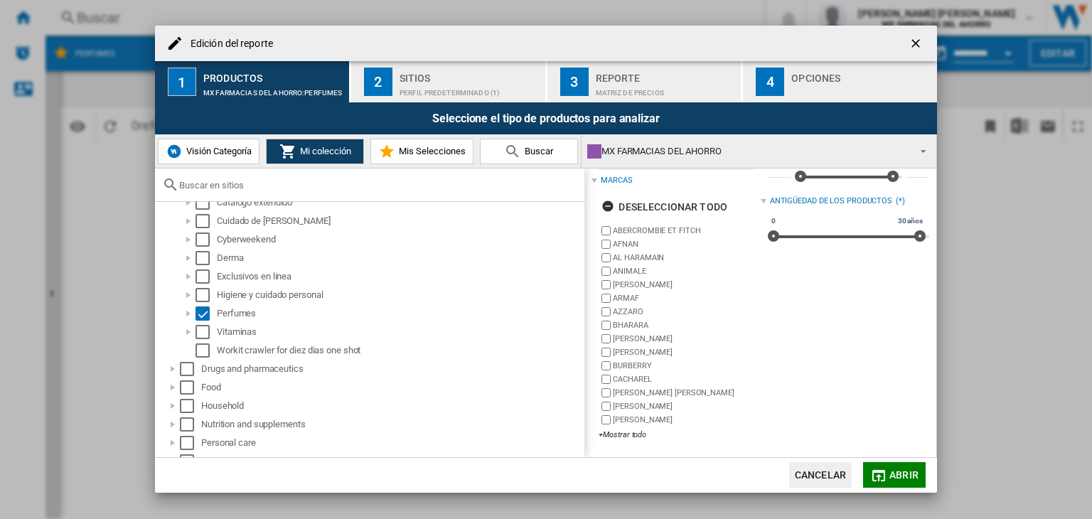
click at [426, 153] on span "Mis Selecciones" at bounding box center [430, 151] width 70 height 11
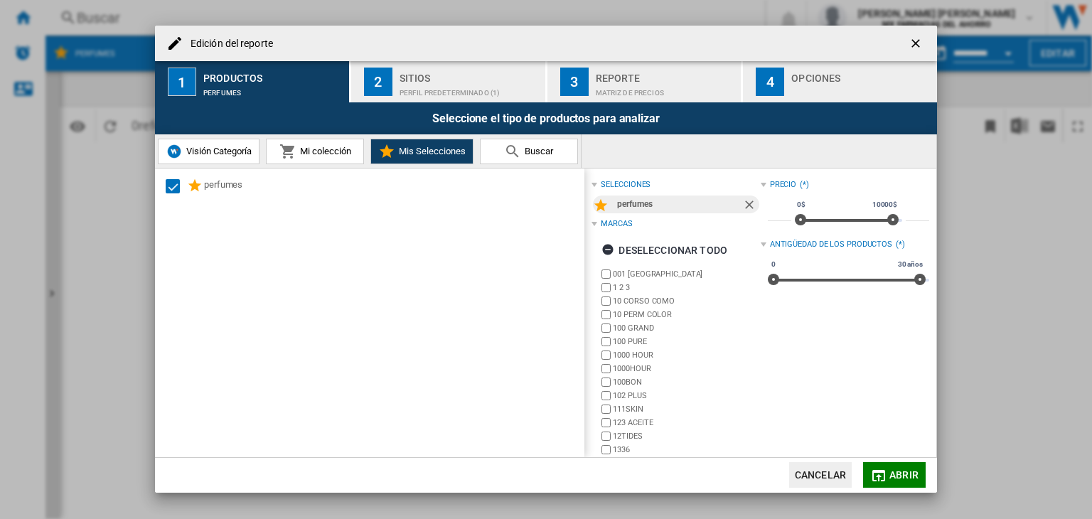
click at [308, 154] on span "Mi colección" at bounding box center [323, 151] width 55 height 11
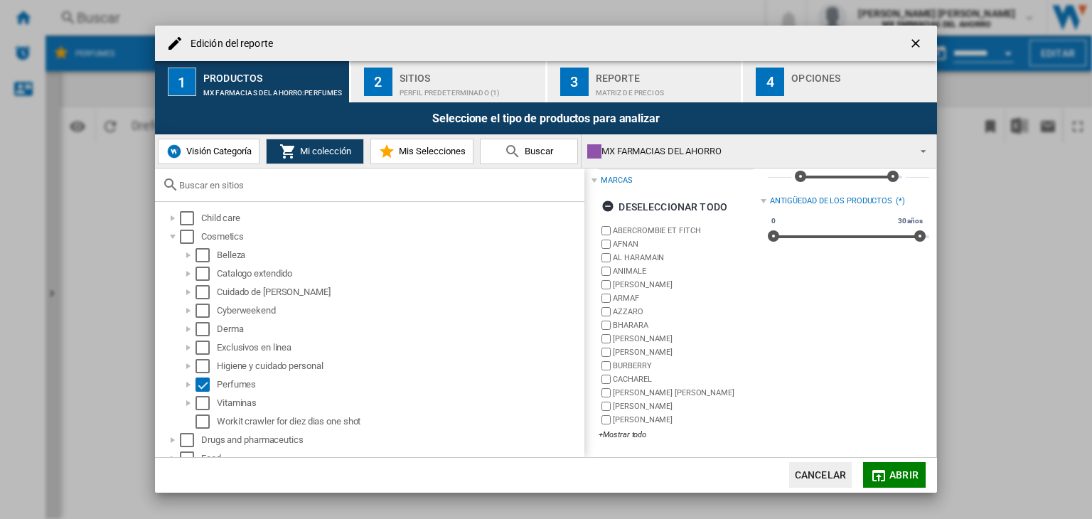
click at [444, 78] on div "Sitios" at bounding box center [470, 74] width 140 height 15
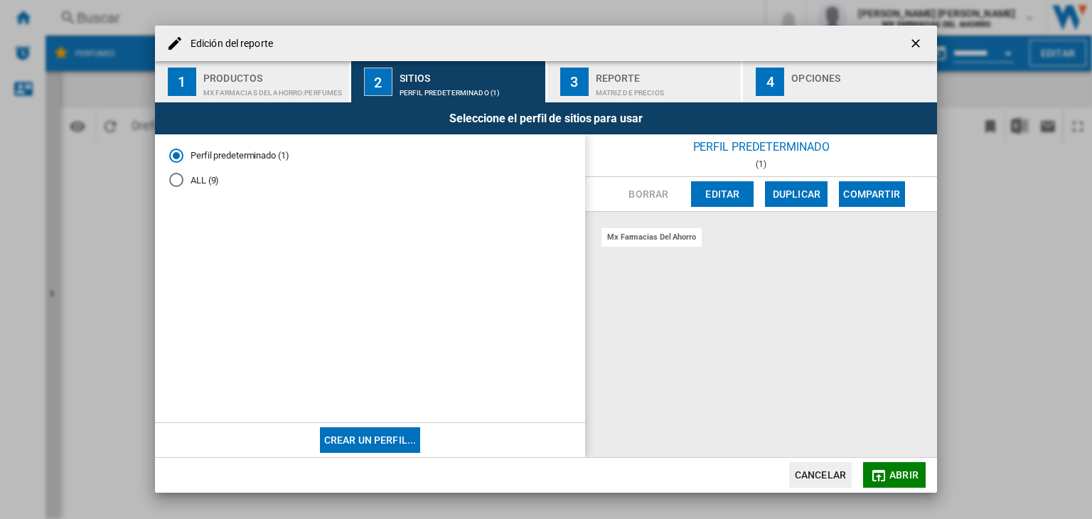
click at [182, 180] on div "ALL (9)" at bounding box center [176, 180] width 14 height 14
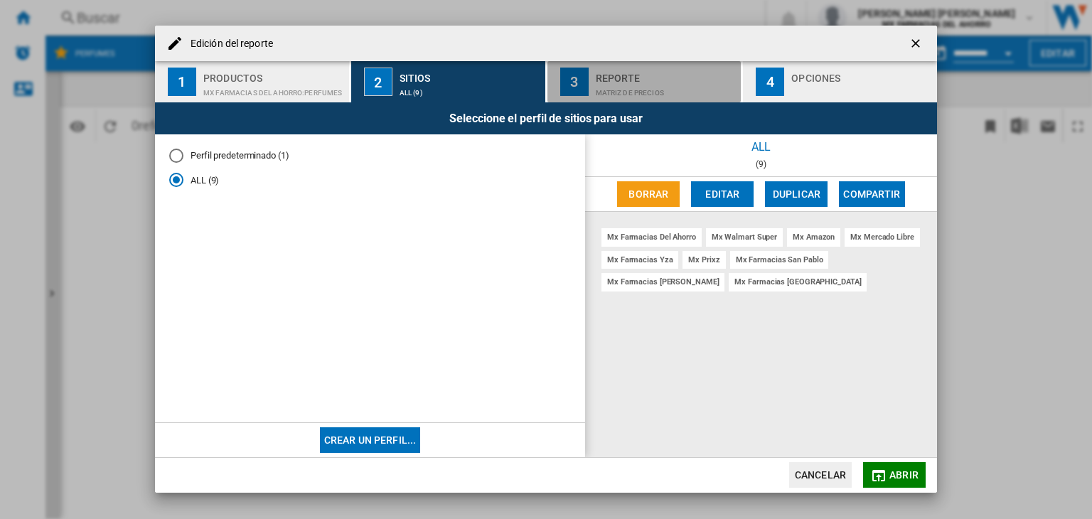
click at [639, 76] on div "Reporte" at bounding box center [666, 74] width 140 height 15
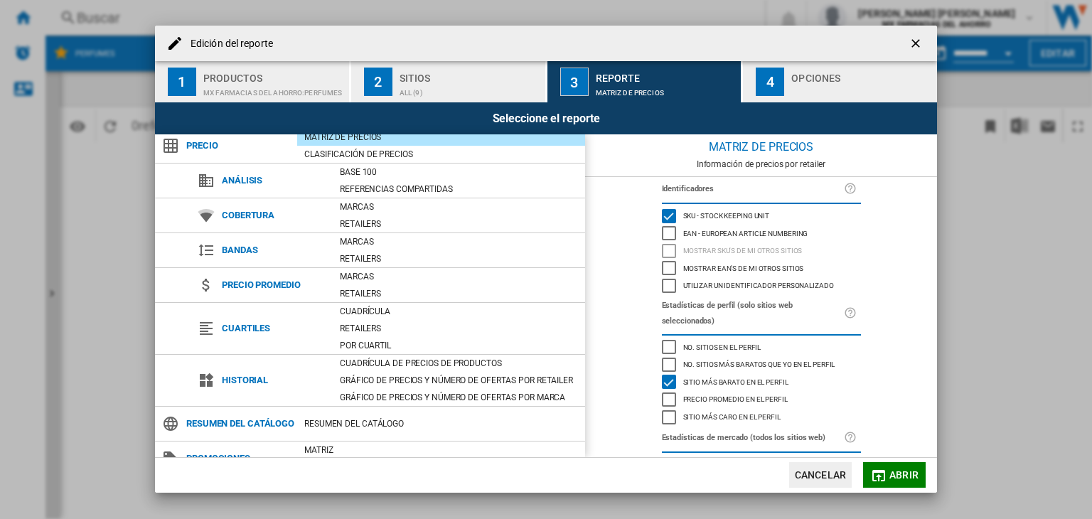
scroll to position [0, 0]
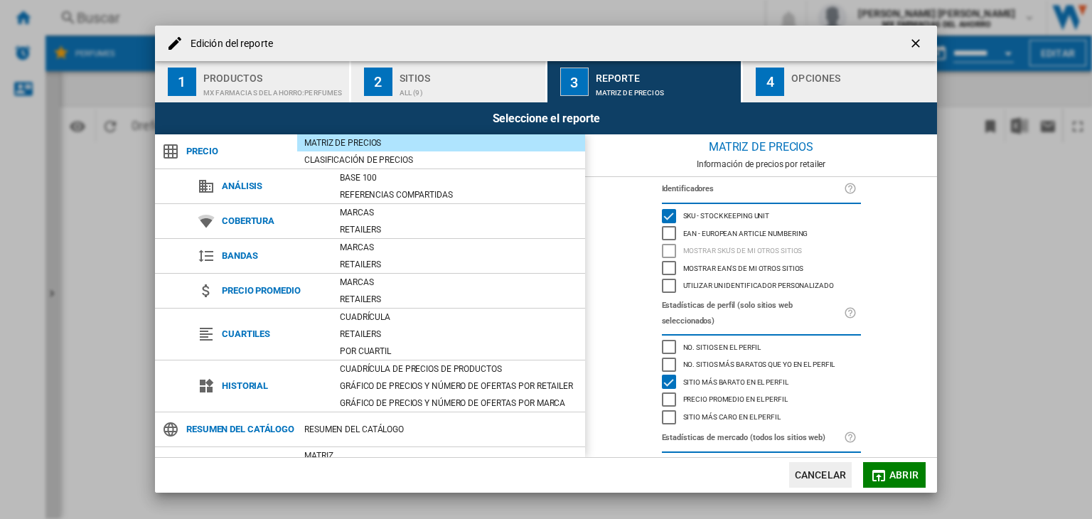
click at [348, 144] on div "Matriz de precios" at bounding box center [441, 143] width 288 height 14
click at [820, 75] on div "Opciones" at bounding box center [861, 74] width 140 height 15
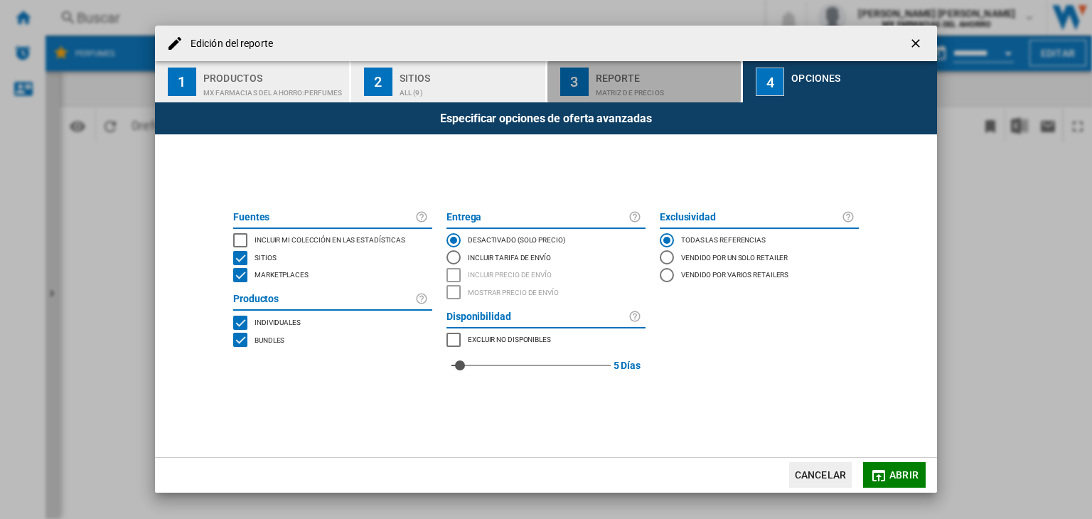
click at [623, 86] on div "Matriz de precios" at bounding box center [666, 89] width 140 height 15
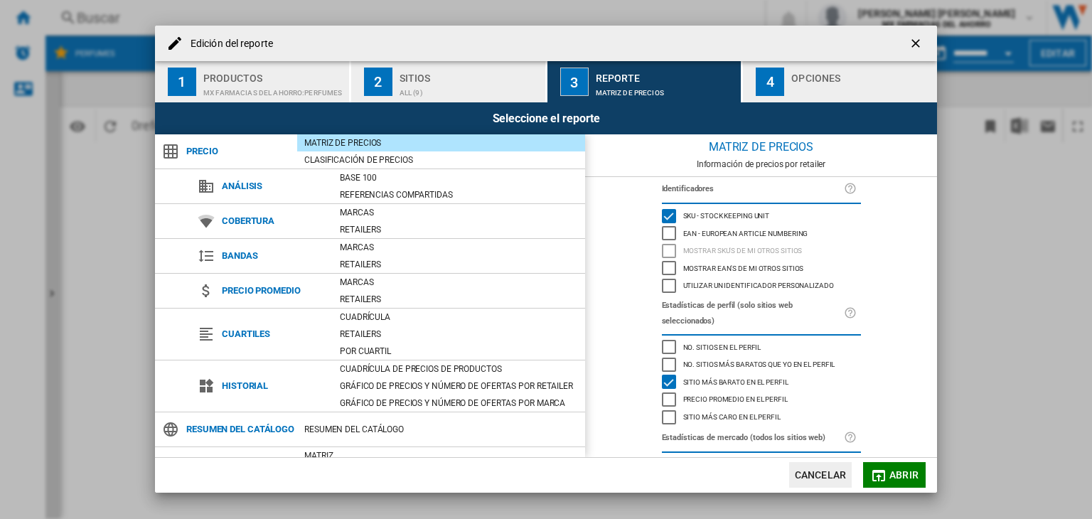
click at [903, 474] on span "Abrir" at bounding box center [903, 474] width 29 height 11
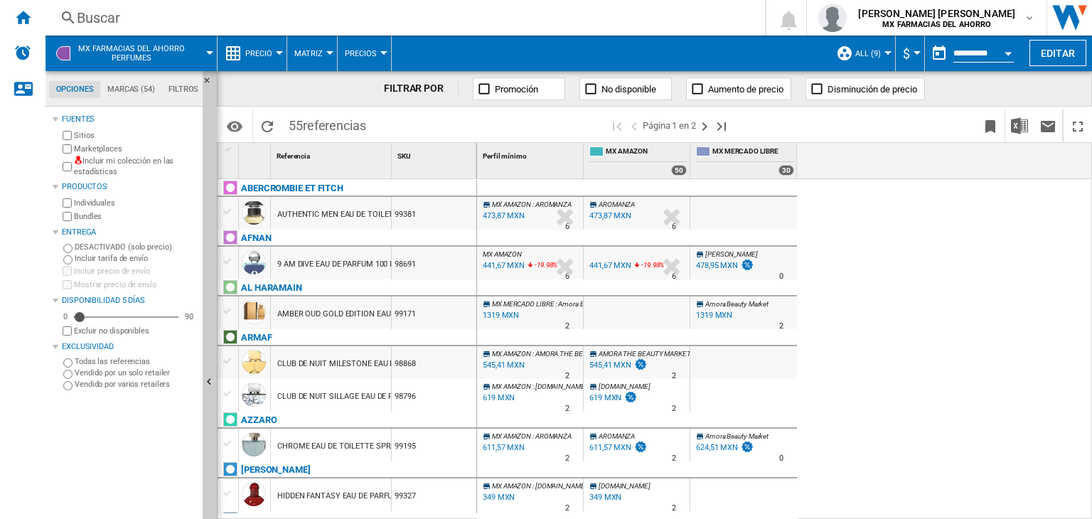
click at [864, 188] on div "MX AMAZON : AROMANZA -1.0 % 473,87 MXN % N/A 6 MX AMAZON : AROMANZA AROMANZA -1…" at bounding box center [785, 349] width 616 height 341
click at [1044, 52] on button "Editar" at bounding box center [1057, 53] width 57 height 26
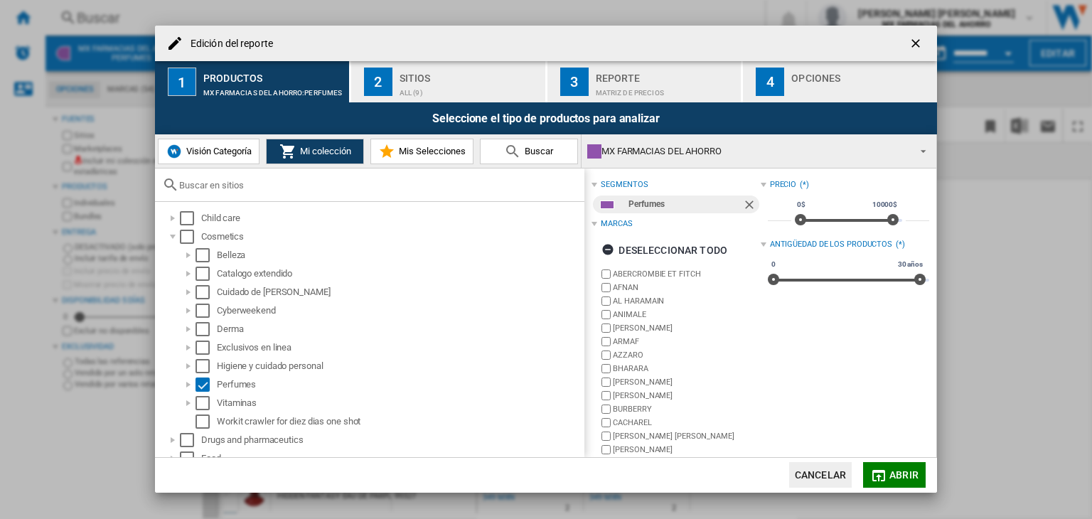
click at [431, 79] on div "Sitios" at bounding box center [470, 74] width 140 height 15
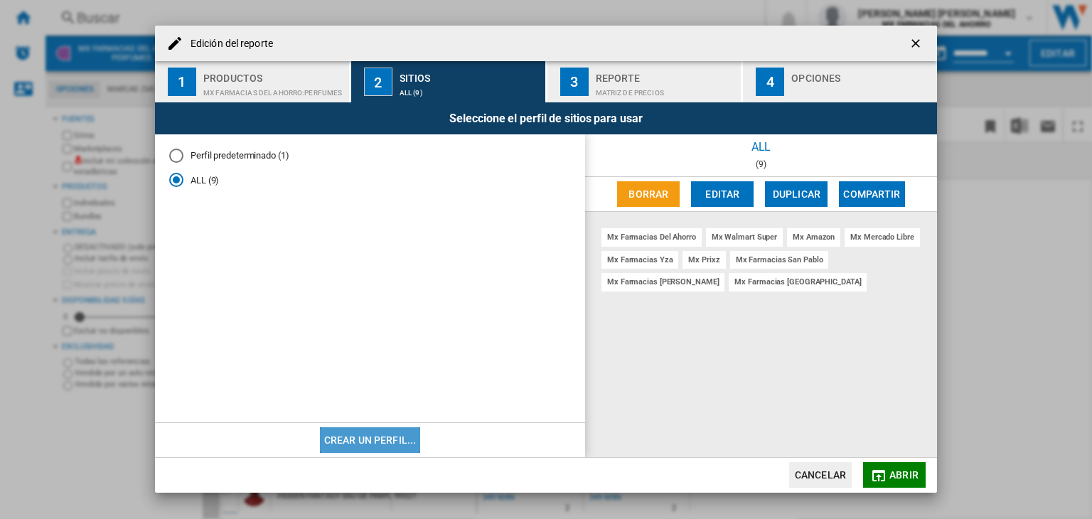
click at [395, 439] on button "Crear un perfil..." at bounding box center [370, 440] width 101 height 26
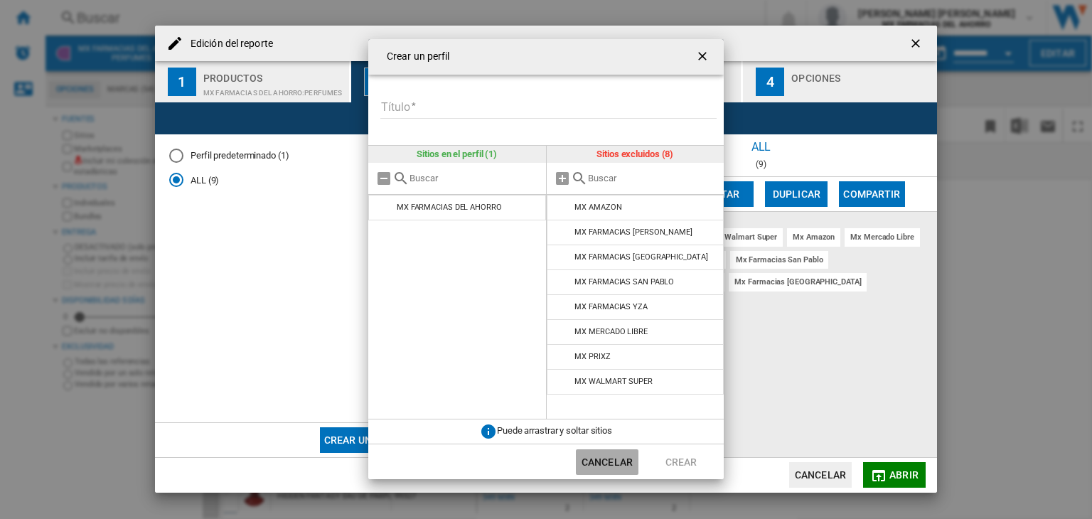
click at [614, 461] on button "Cancelar" at bounding box center [607, 462] width 63 height 26
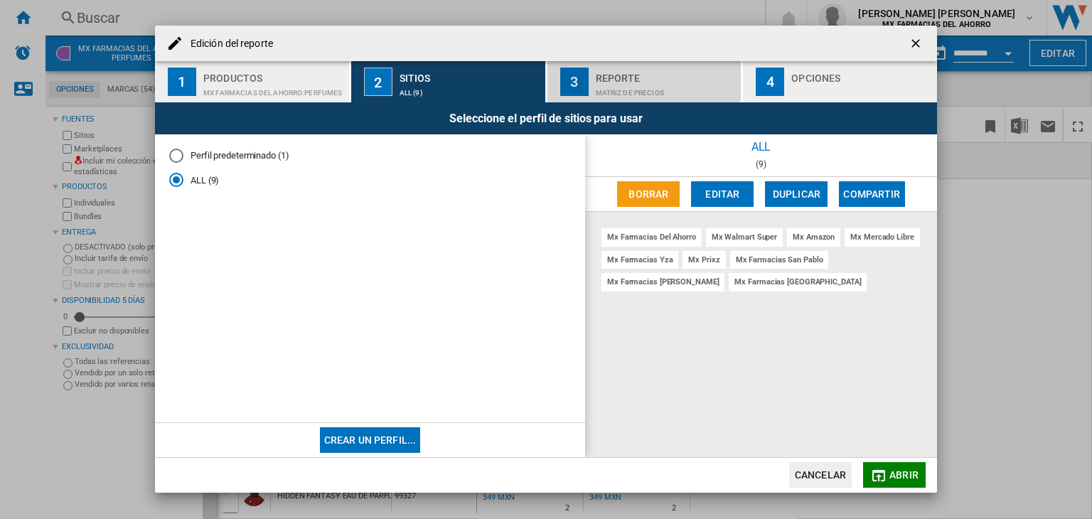
click at [612, 77] on div "Reporte" at bounding box center [666, 74] width 140 height 15
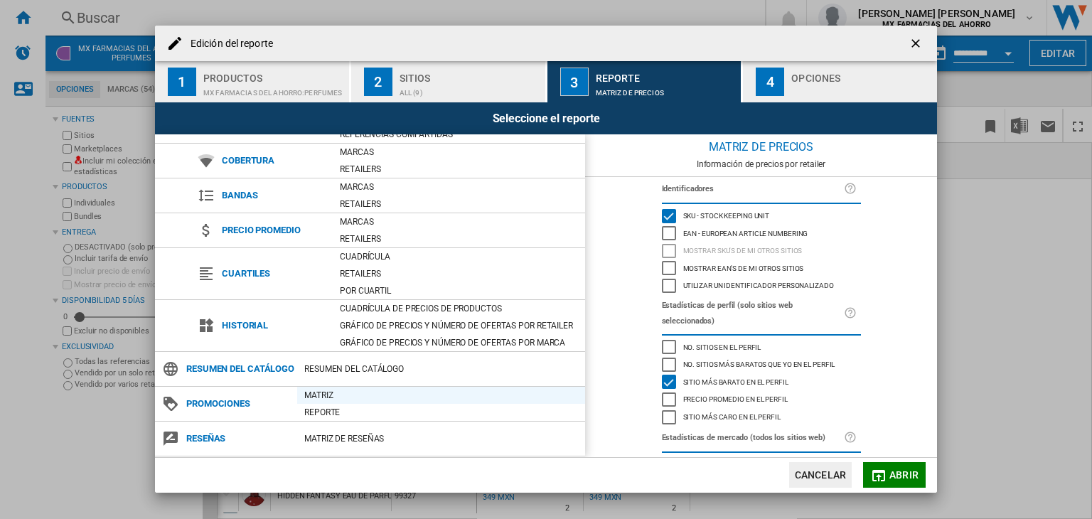
click at [335, 395] on div "Matriz" at bounding box center [441, 395] width 288 height 14
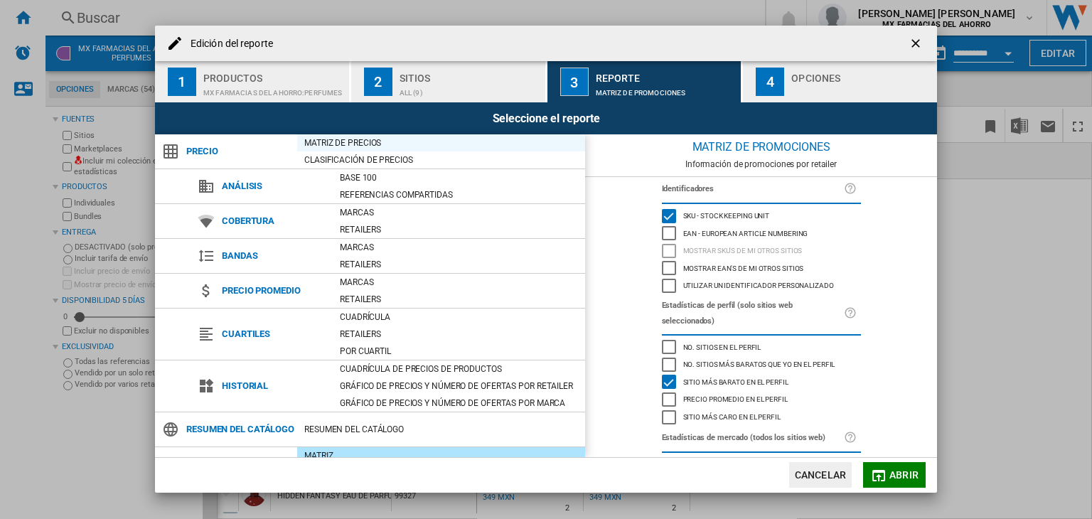
click at [370, 140] on div "Matriz de precios" at bounding box center [441, 143] width 288 height 14
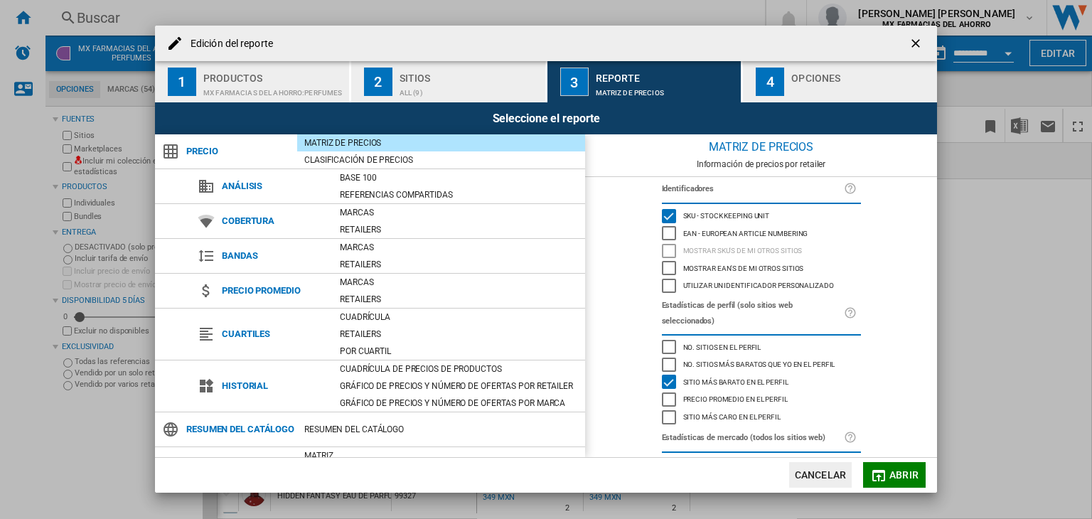
click at [771, 80] on div "4" at bounding box center [770, 82] width 28 height 28
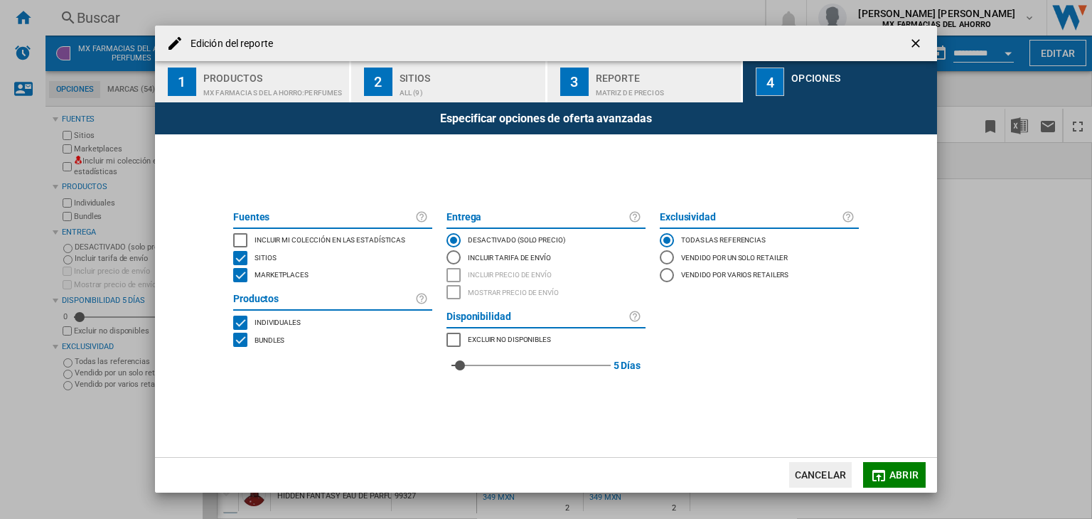
click at [252, 237] on div "Incluir mi colección en las estadísticas" at bounding box center [328, 240] width 154 height 14
click at [896, 478] on span "Abrir" at bounding box center [903, 474] width 29 height 11
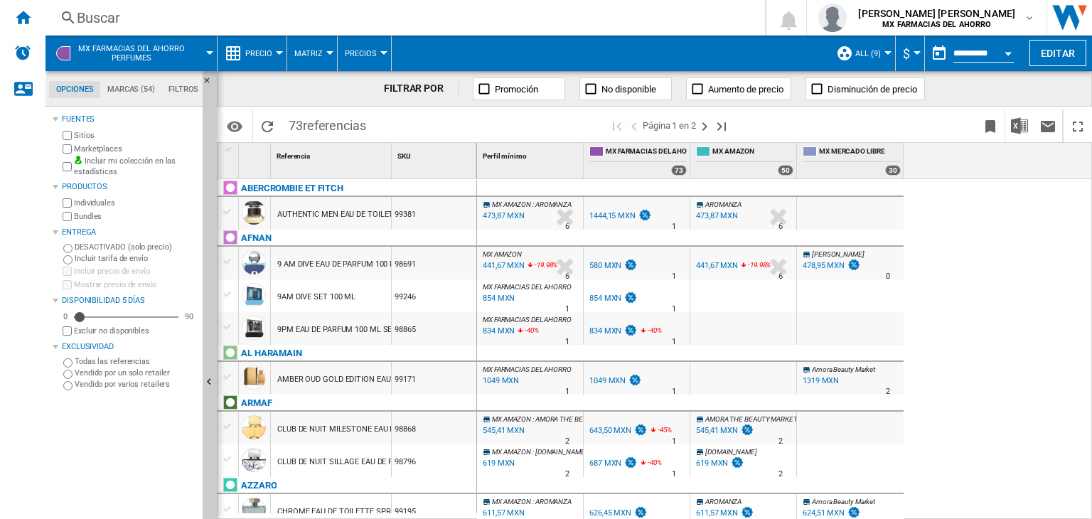
click at [193, 92] on md-tab-item "Filtros" at bounding box center [183, 89] width 44 height 17
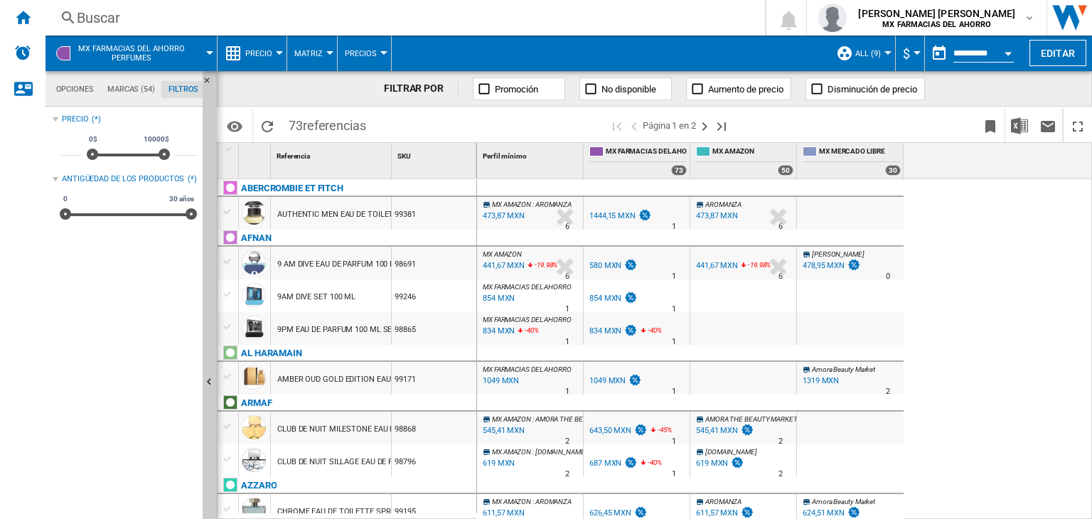
click at [132, 93] on md-tab-item "Marcas (54)" at bounding box center [130, 89] width 61 height 17
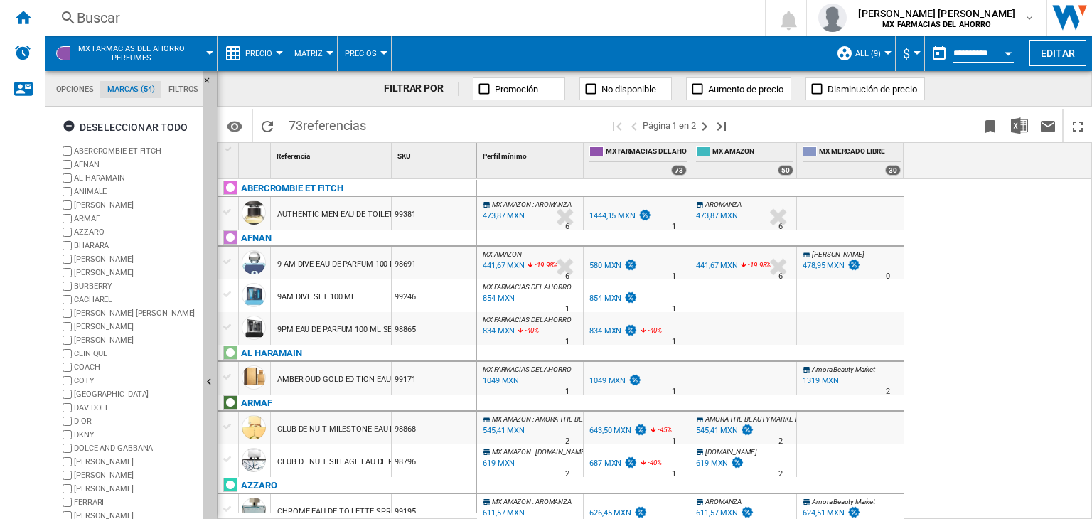
click at [66, 89] on md-tab-item "Opciones" at bounding box center [74, 89] width 51 height 17
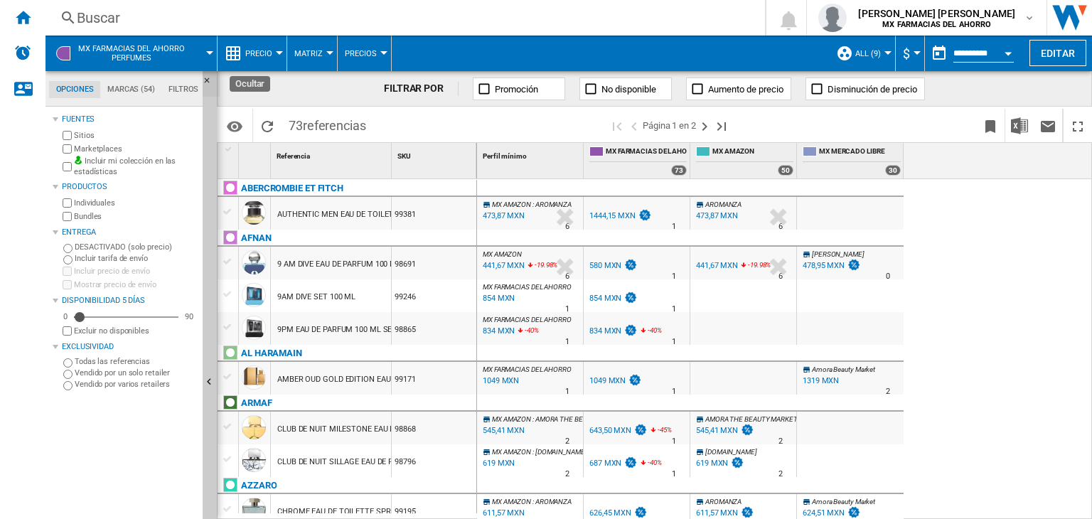
click at [205, 80] on ng-md-icon "Ocultar" at bounding box center [211, 84] width 17 height 17
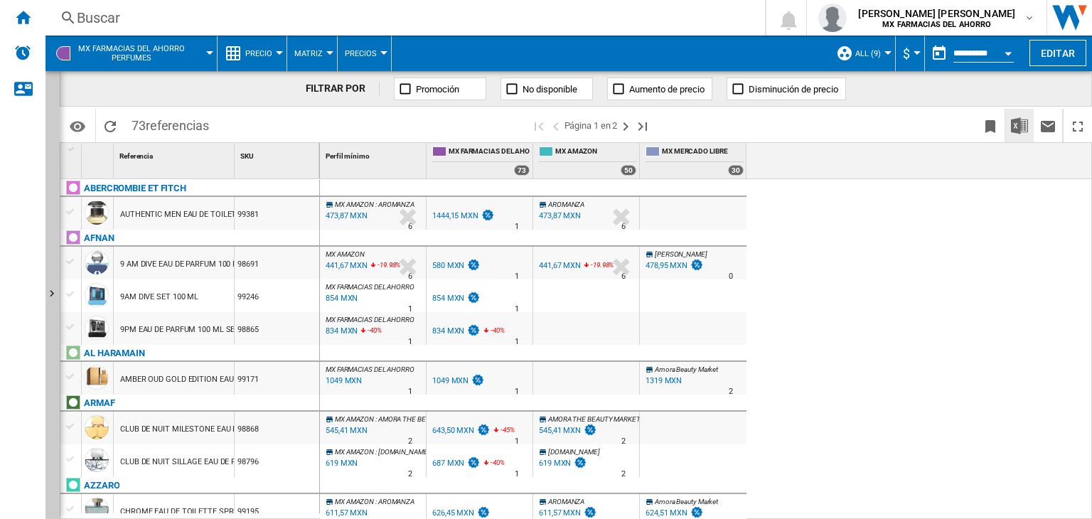
click at [1021, 128] on img "Descargar en Excel" at bounding box center [1019, 125] width 17 height 17
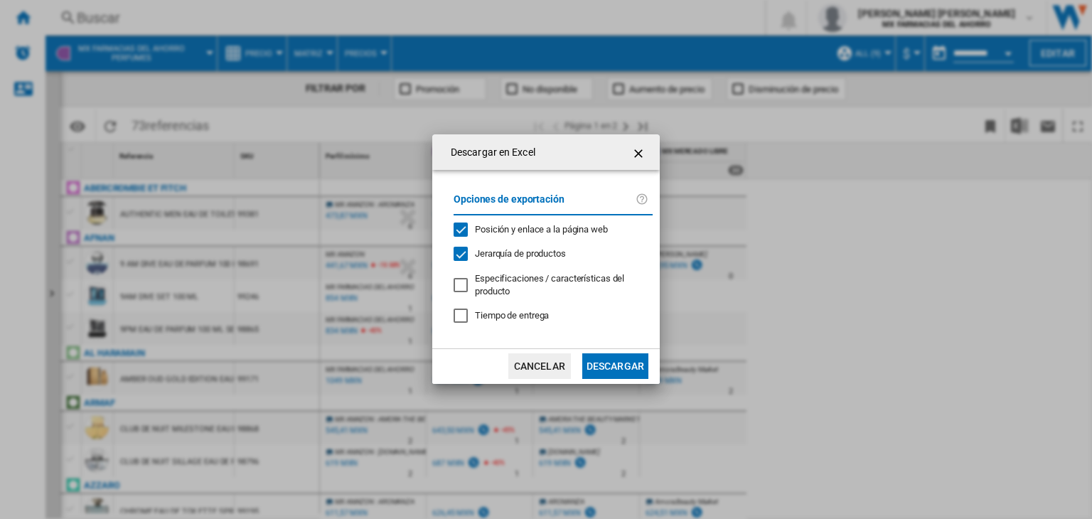
click at [461, 291] on div at bounding box center [461, 285] width 14 height 14
click at [468, 287] on div at bounding box center [461, 285] width 14 height 14
click at [614, 365] on button "Descargar" at bounding box center [615, 366] width 66 height 26
